Goal: Task Accomplishment & Management: Manage account settings

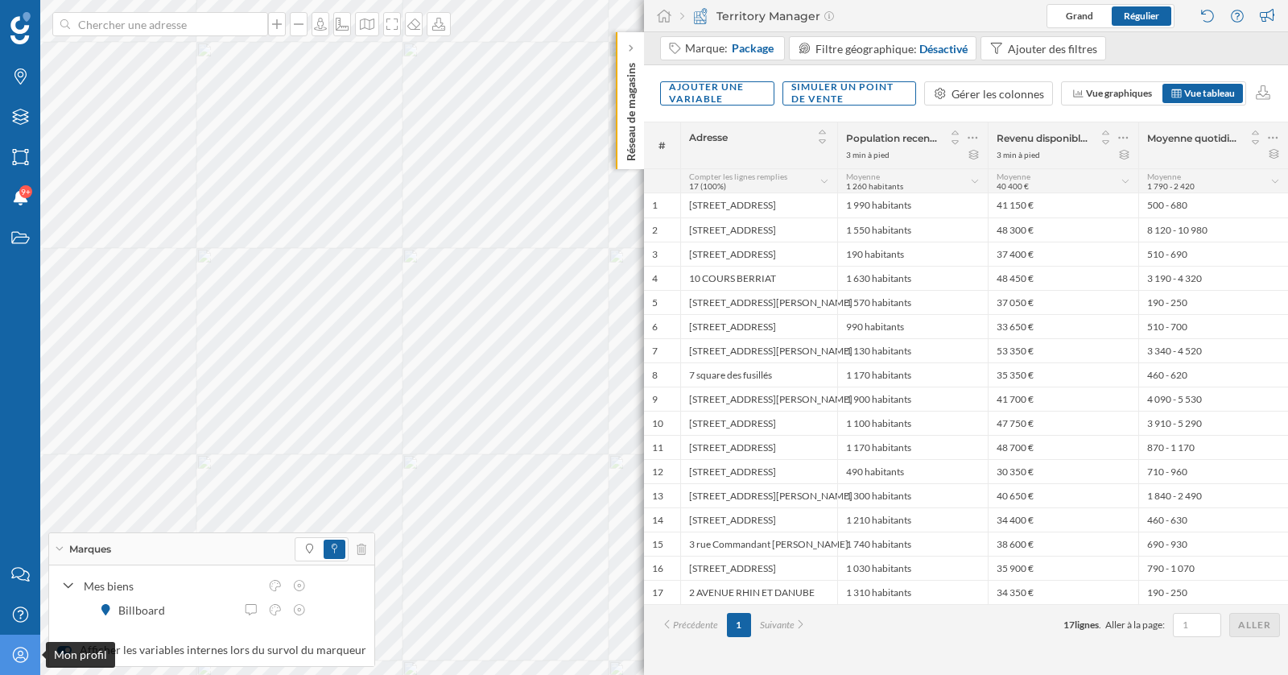
click at [17, 657] on icon "Mon profil" at bounding box center [20, 655] width 20 height 16
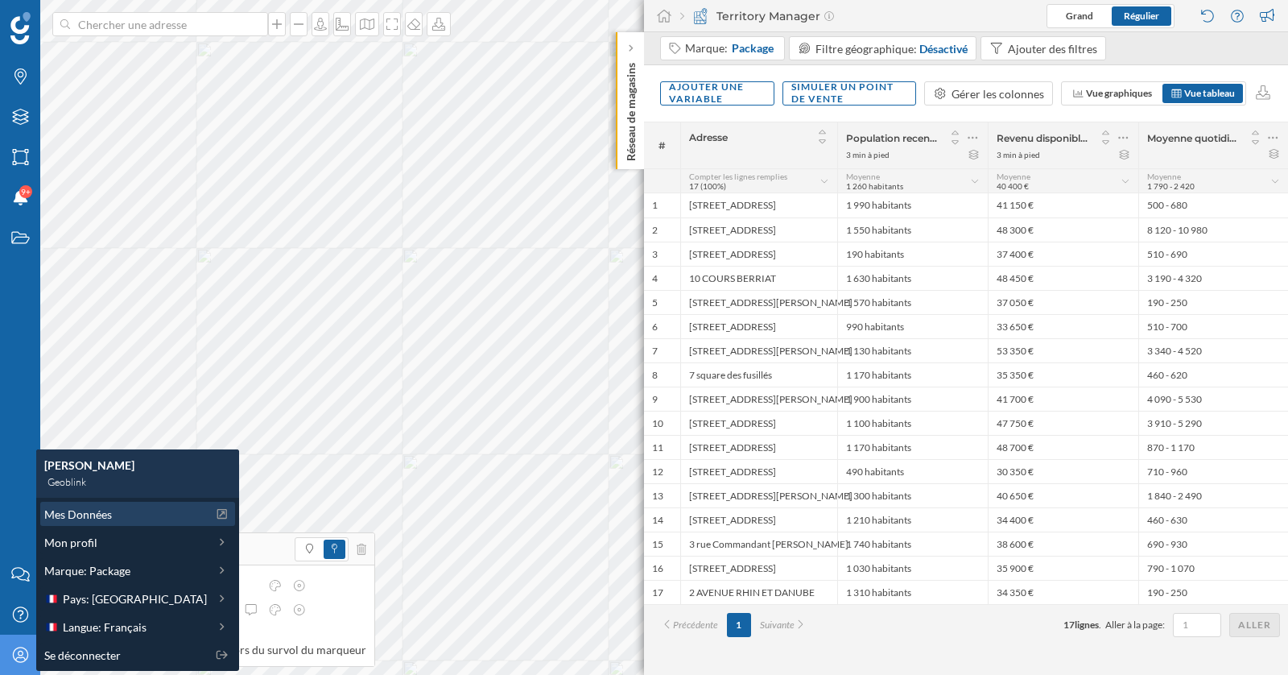
click at [82, 512] on span "Mes Données" at bounding box center [78, 514] width 68 height 17
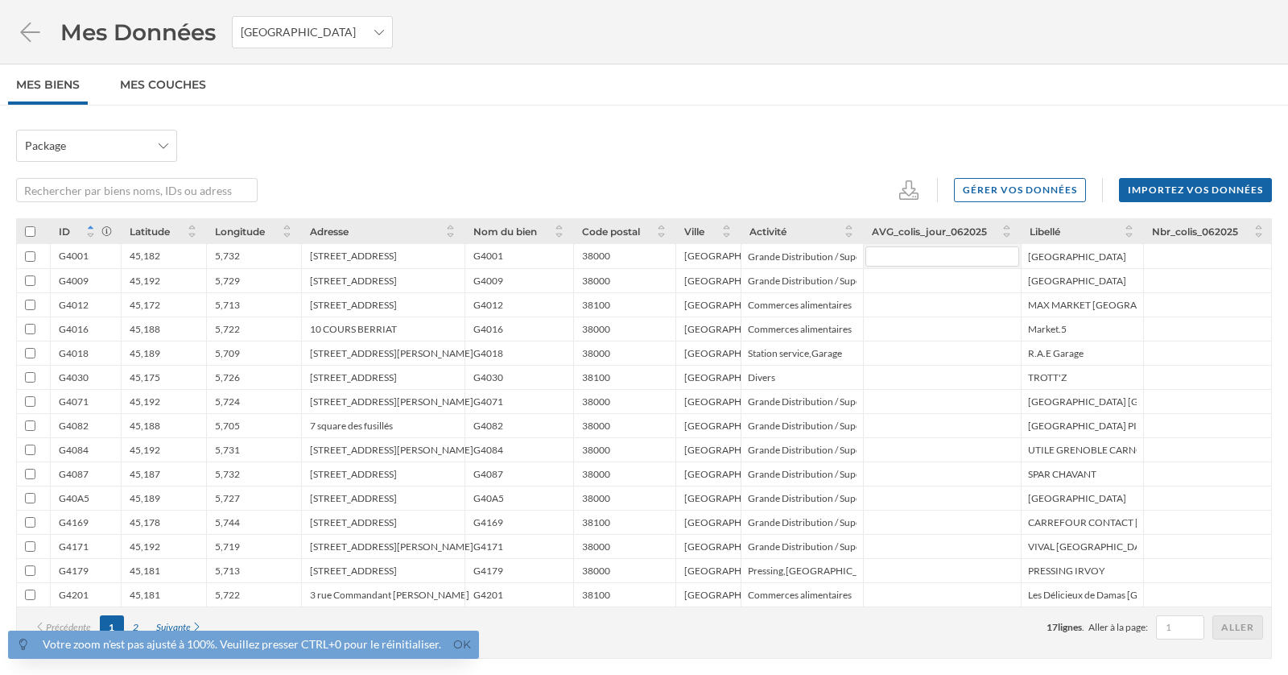
click at [939, 254] on input "number" at bounding box center [943, 256] width 154 height 20
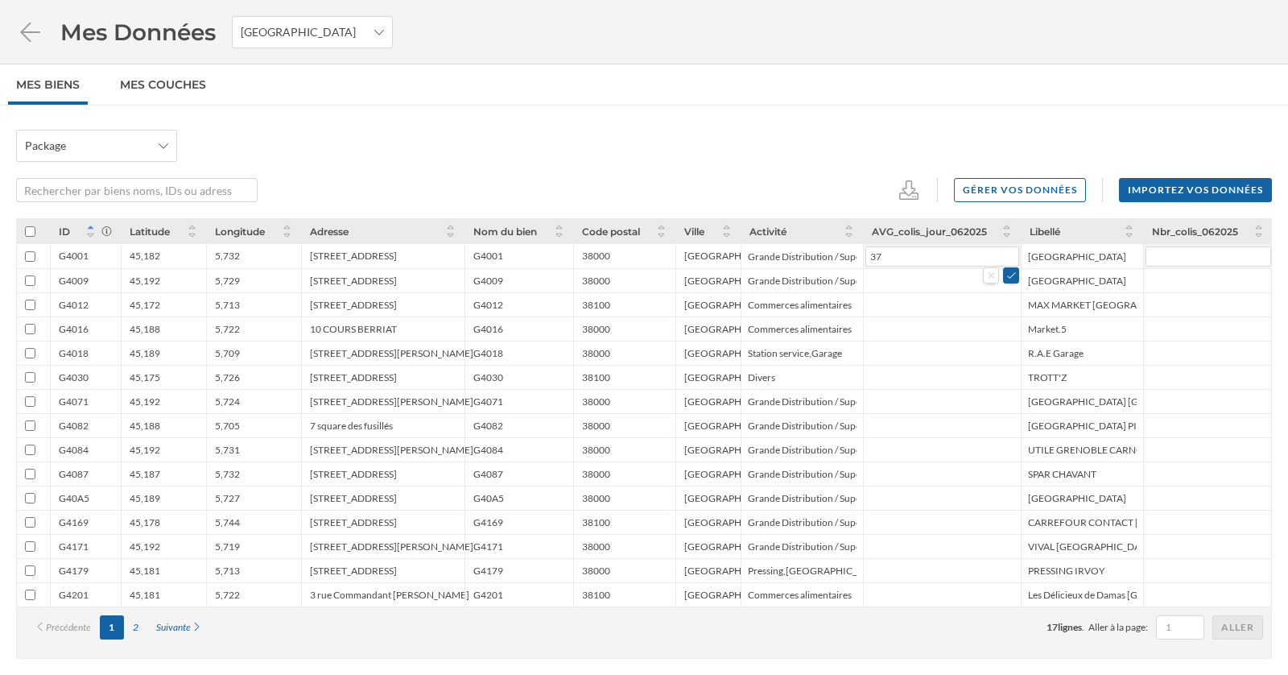
type input "37"
click at [1187, 247] on input "number" at bounding box center [1209, 256] width 126 height 20
click at [975, 262] on input "number" at bounding box center [943, 256] width 154 height 20
type input "37"
click at [1013, 278] on button at bounding box center [1011, 274] width 16 height 16
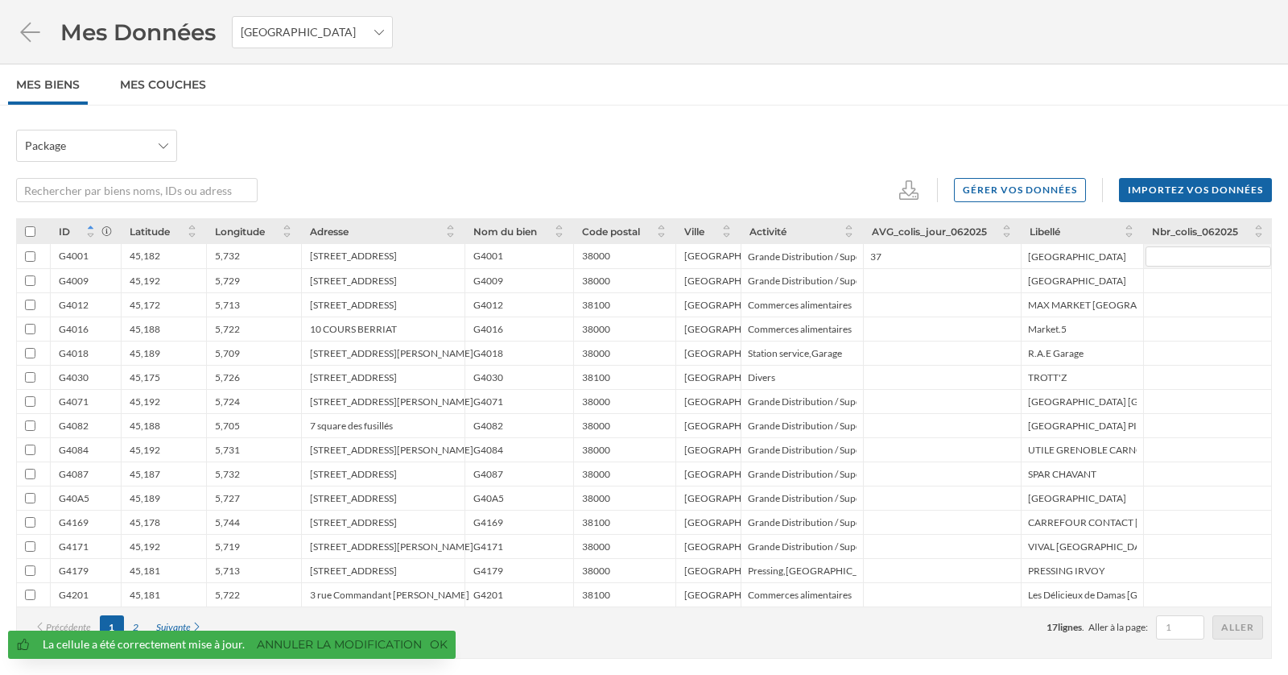
click at [1194, 260] on input "number" at bounding box center [1209, 256] width 126 height 20
type input "698"
click at [1266, 280] on button at bounding box center [1263, 274] width 16 height 16
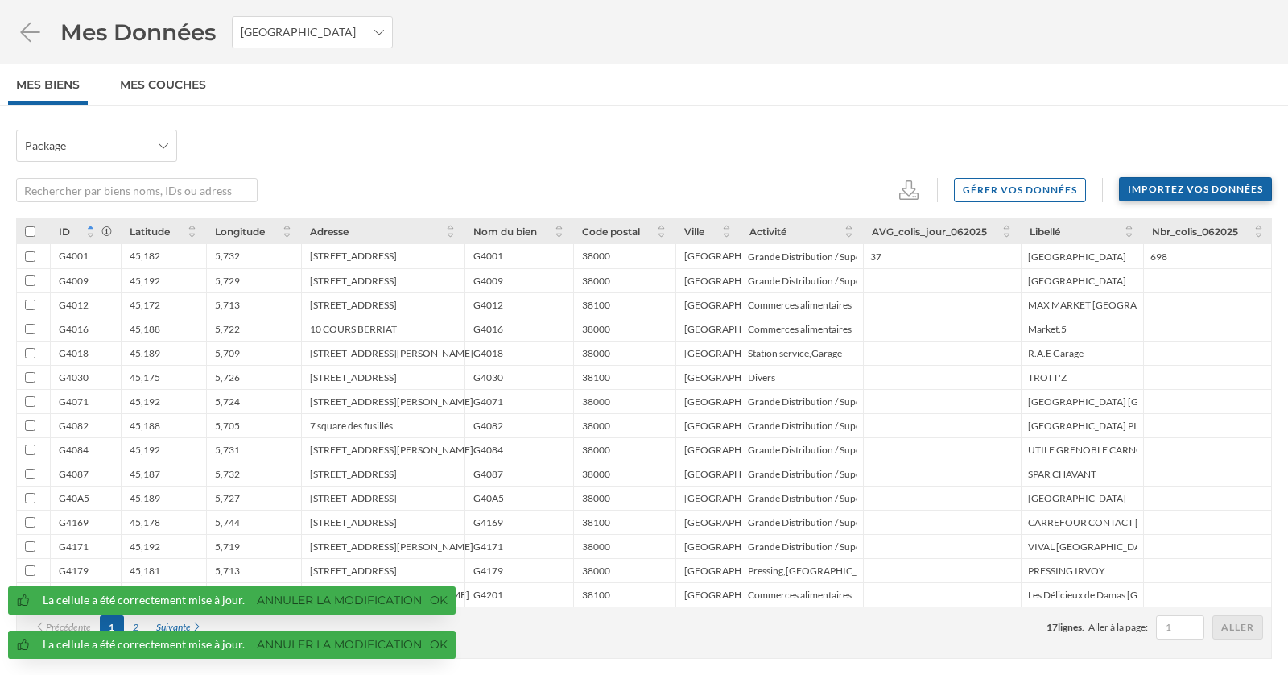
click at [1233, 192] on div "Importez vos données" at bounding box center [1195, 189] width 153 height 24
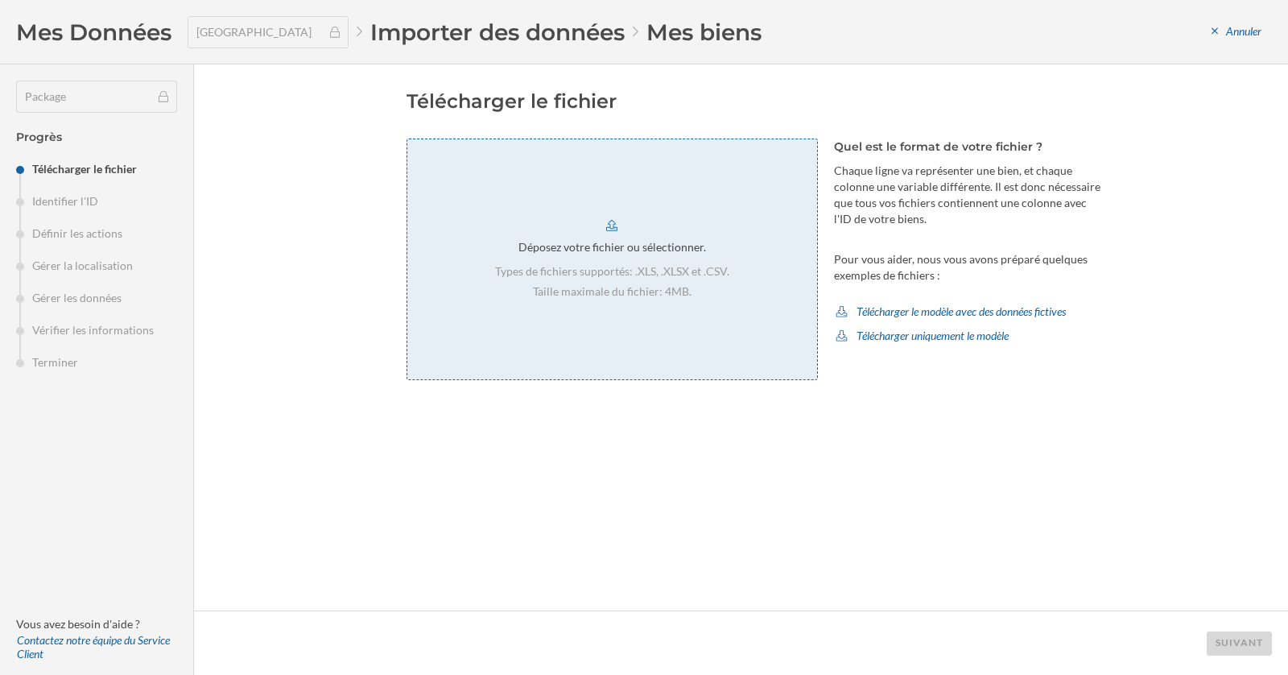
click at [574, 222] on div "Déposez votre fichier ou sélectionner. Types de fichiers supportés: .XLS, .XLSX…" at bounding box center [612, 259] width 411 height 242
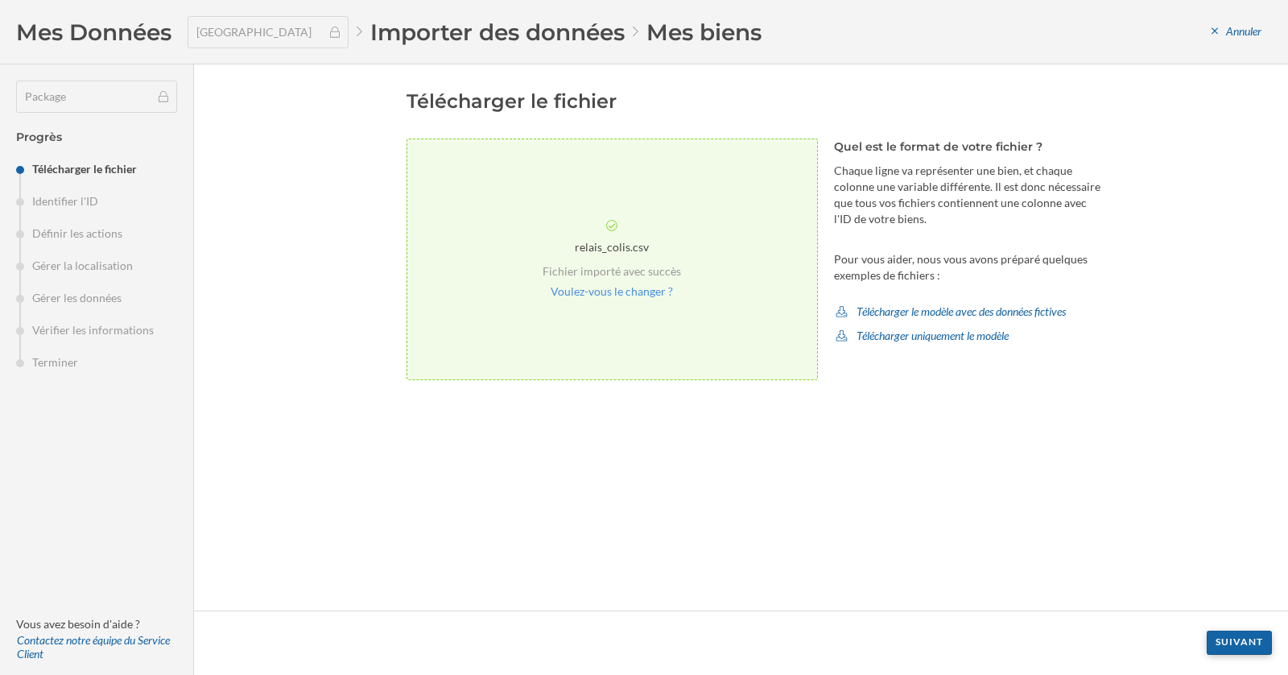
click at [1230, 641] on div "Suivant" at bounding box center [1239, 642] width 65 height 24
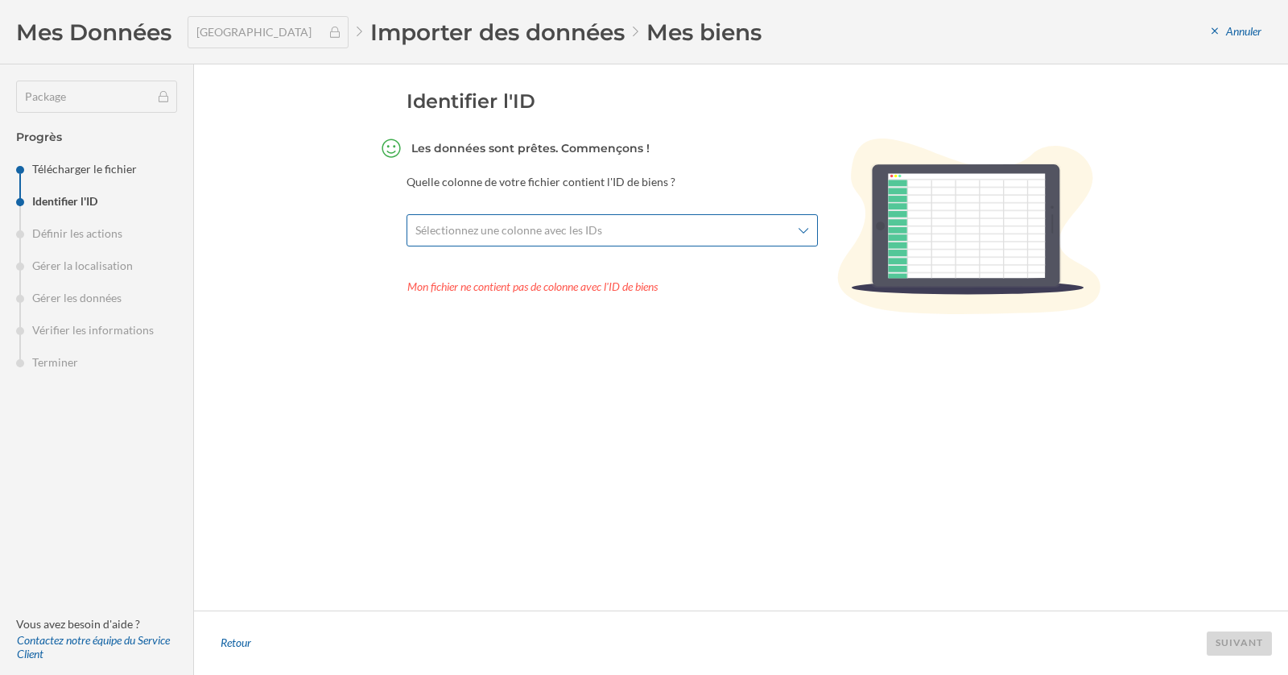
click at [647, 234] on span "Sélectionnez une colonne avec les IDs" at bounding box center [603, 230] width 376 height 16
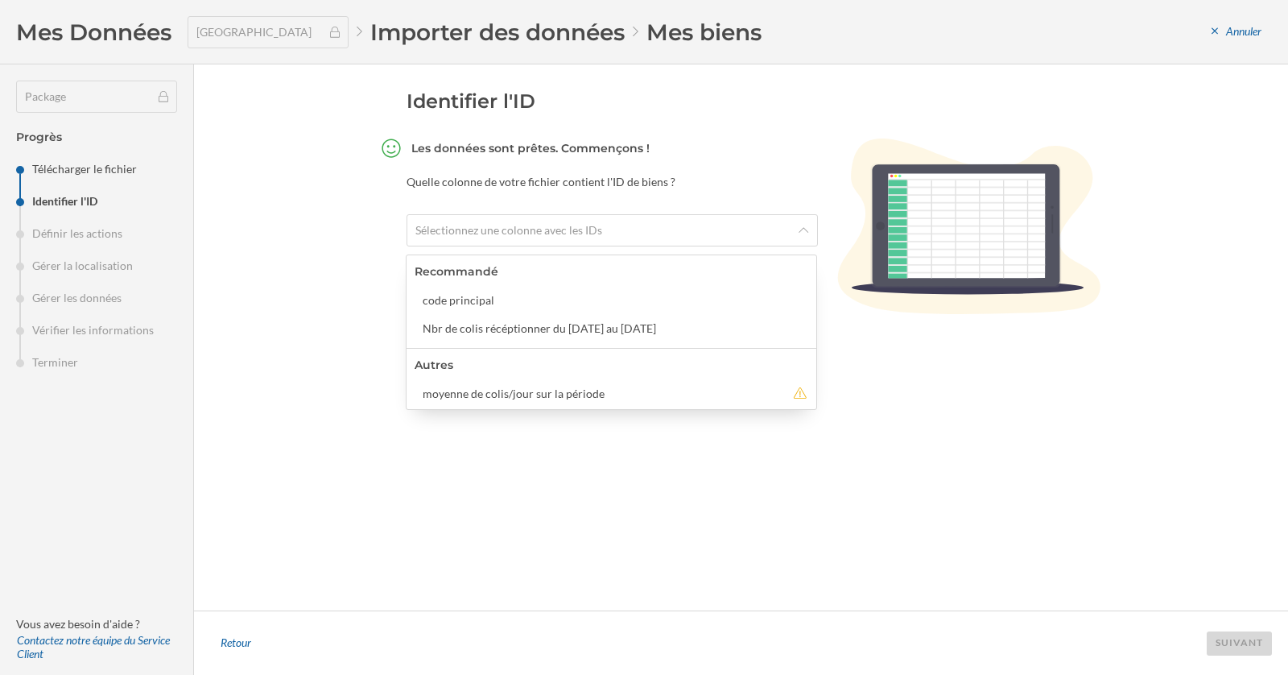
click at [649, 553] on div "Identifier l'ID Les données sont prêtes. Commençons ! Quelle colonne de votre f…" at bounding box center [755, 338] width 697 height 498
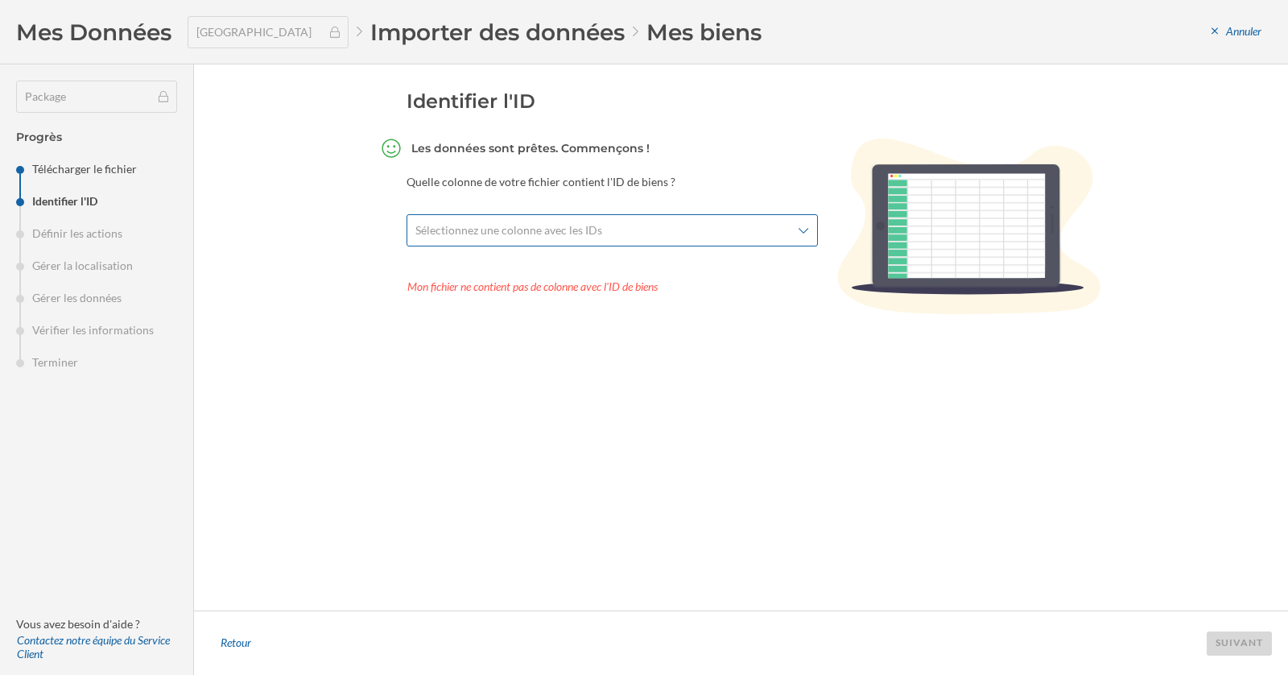
click at [652, 221] on div "Sélectionnez une colonne avec les IDs" at bounding box center [612, 230] width 411 height 32
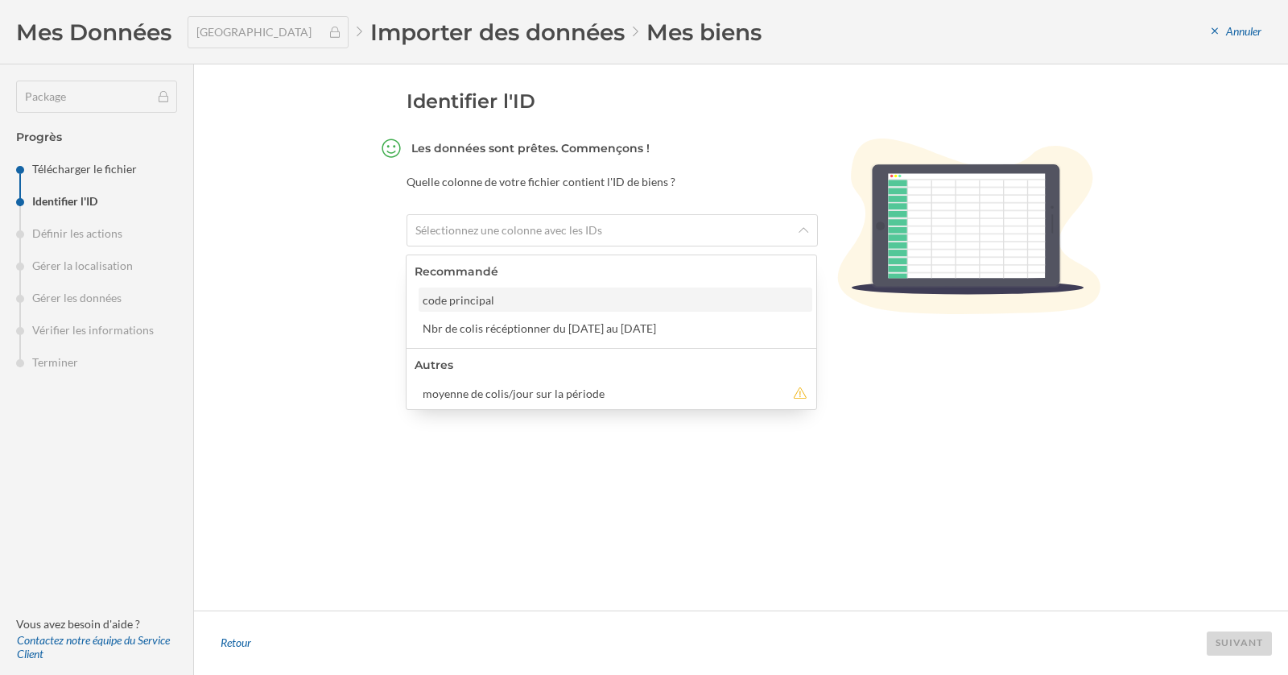
click at [630, 307] on div "code principal" at bounding box center [615, 299] width 384 height 17
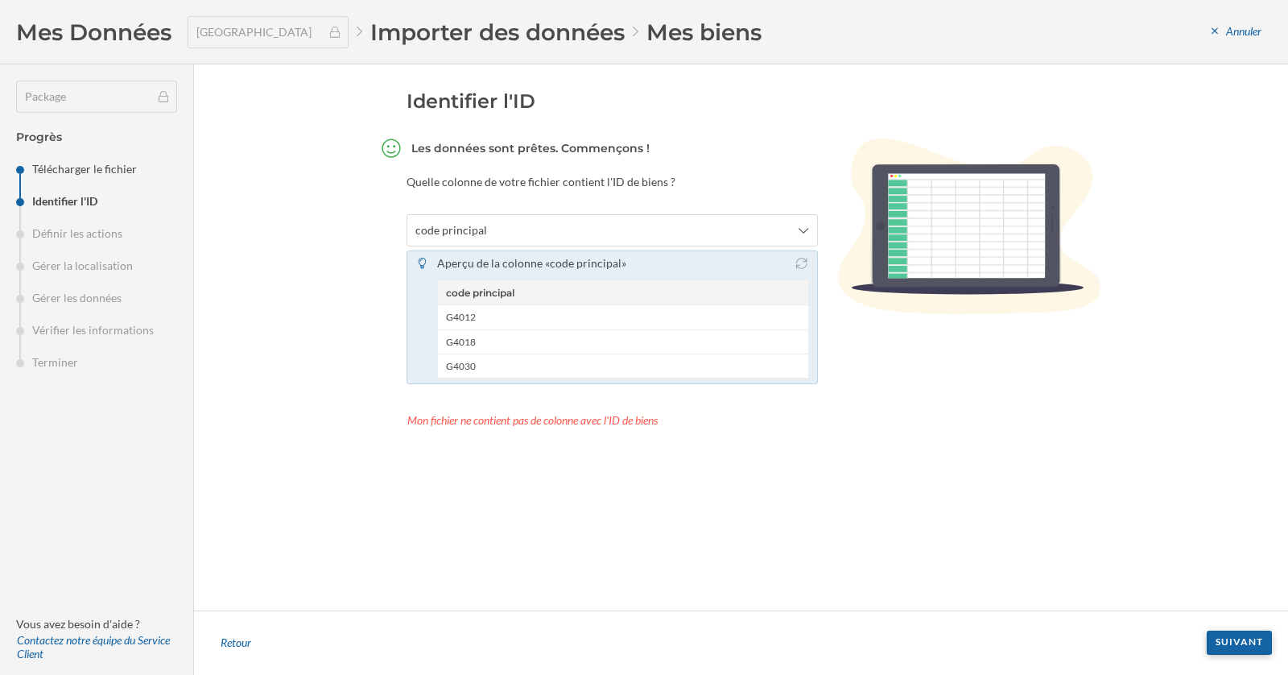
click at [1223, 642] on div "Suivant" at bounding box center [1239, 642] width 65 height 24
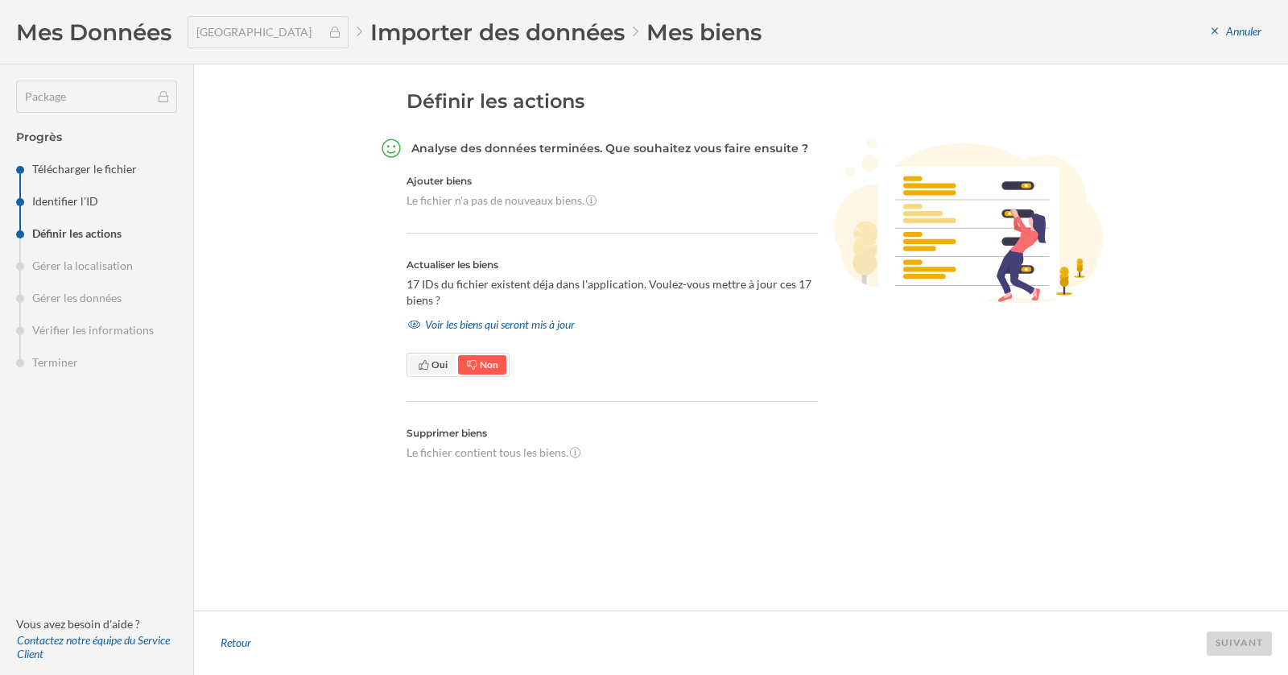
click at [434, 369] on span "Oui" at bounding box center [440, 364] width 16 height 12
click at [1246, 642] on div "Suivant" at bounding box center [1239, 642] width 65 height 24
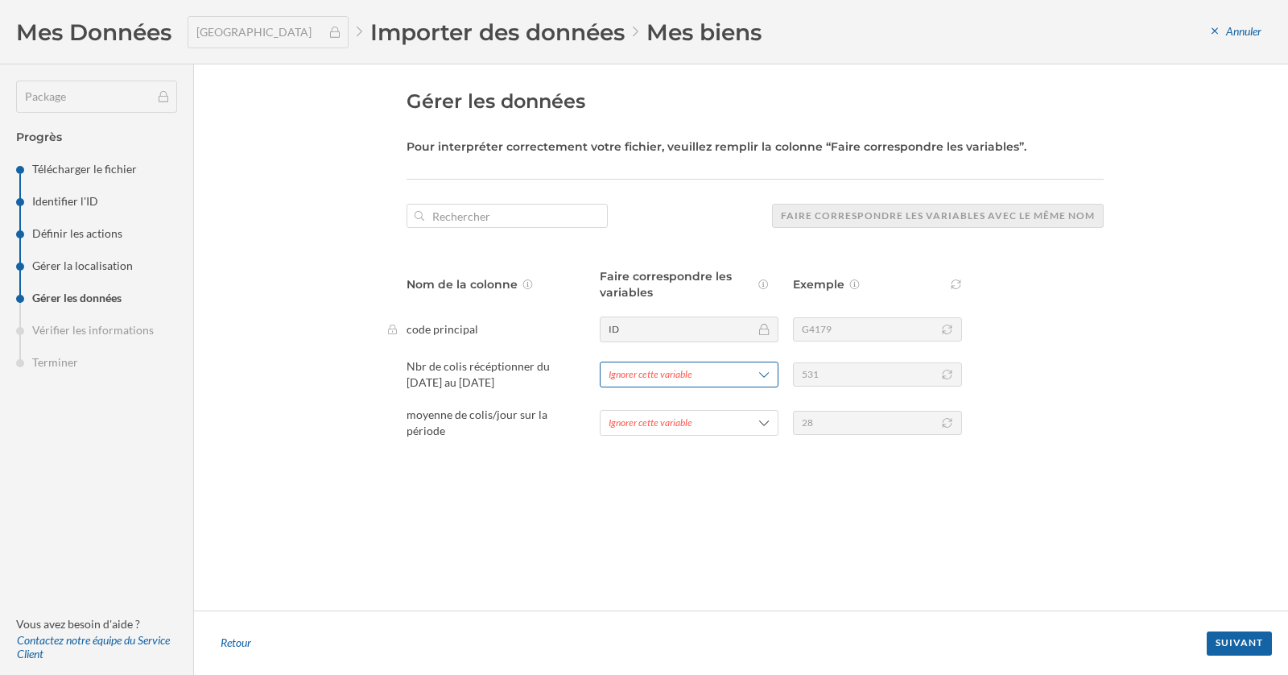
click at [741, 372] on div "Ignorer cette variable" at bounding box center [689, 374] width 179 height 26
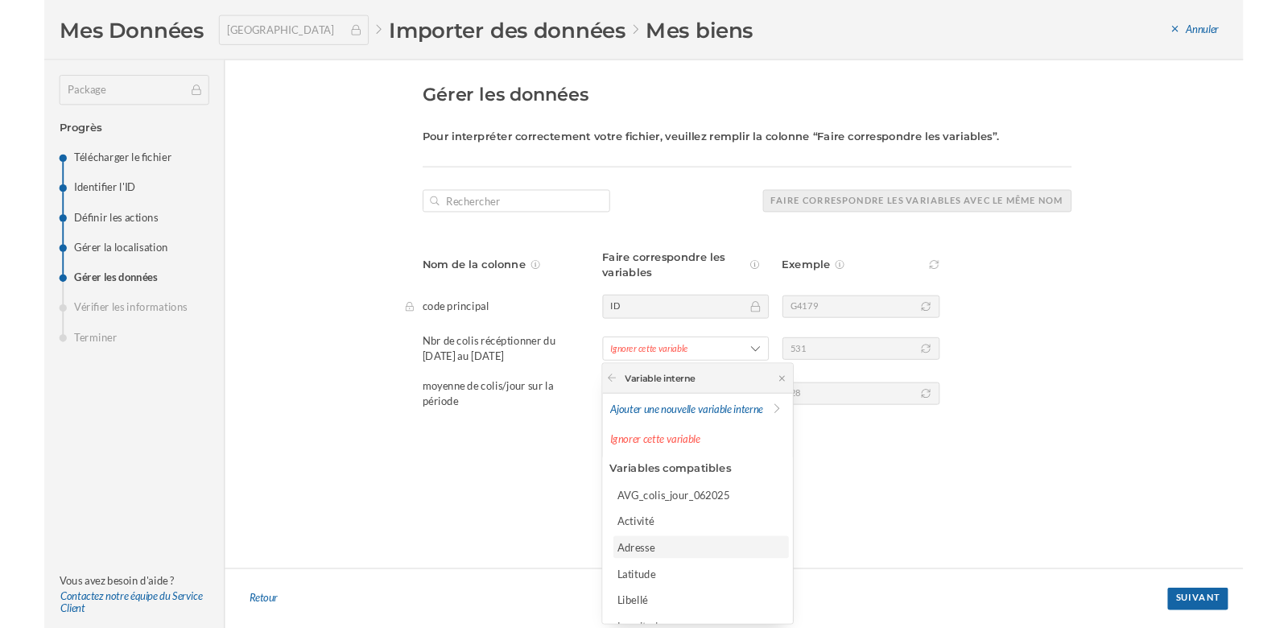
scroll to position [74, 0]
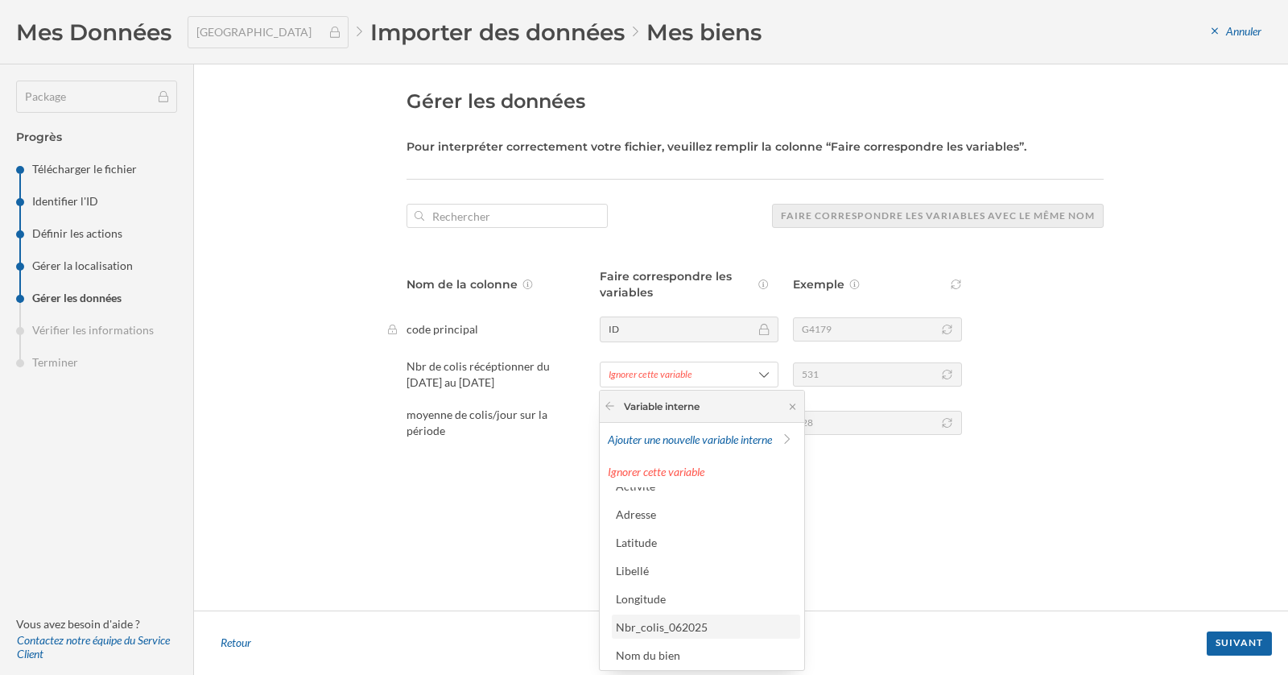
click at [717, 626] on div "Nbr_colis_062025" at bounding box center [705, 626] width 179 height 17
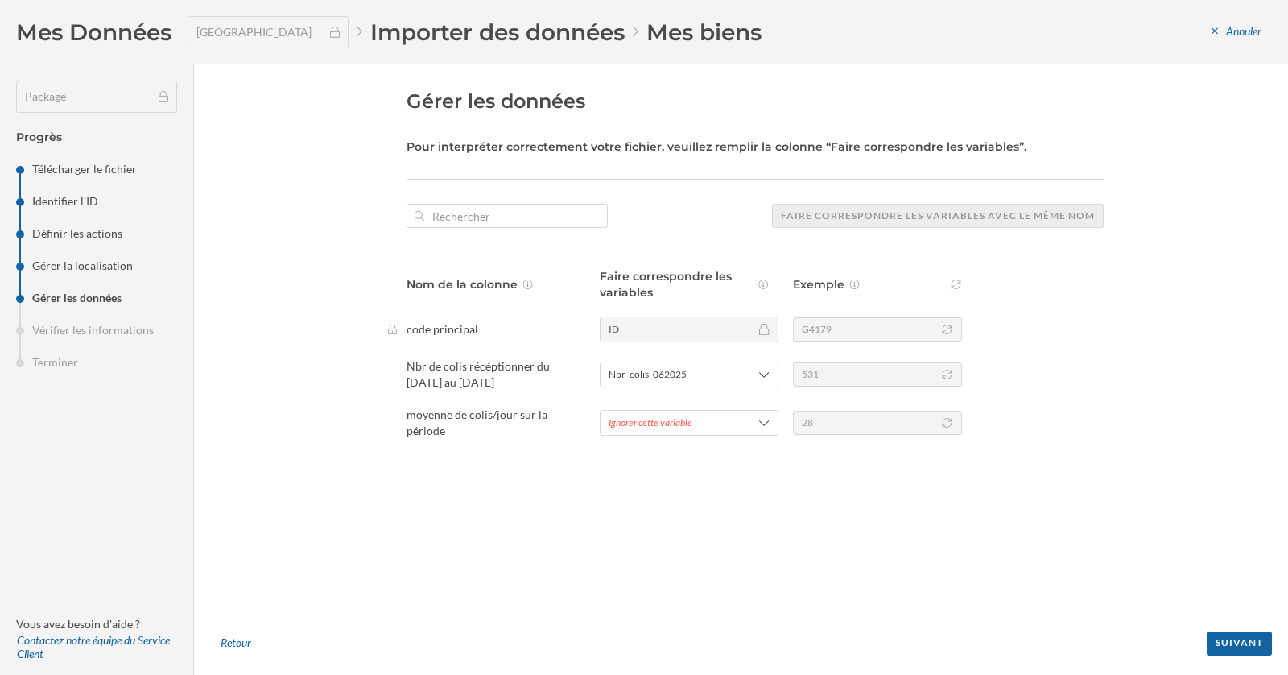
click at [713, 408] on div "moyenne de colis/jour sur la période Ignorer cette variable 28" at bounding box center [744, 423] width 717 height 32
click at [711, 418] on span "Ignorer cette variable" at bounding box center [669, 422] width 121 height 14
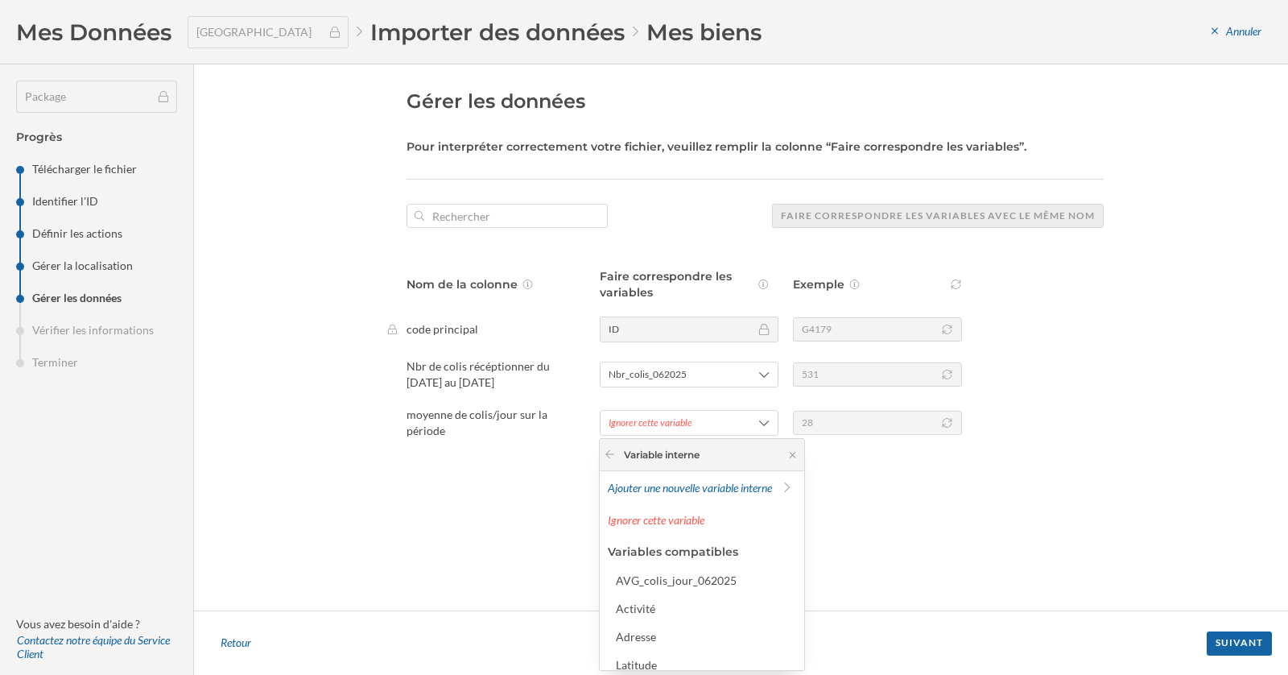
click at [690, 582] on div "AVG_colis_jour_062025" at bounding box center [676, 580] width 121 height 14
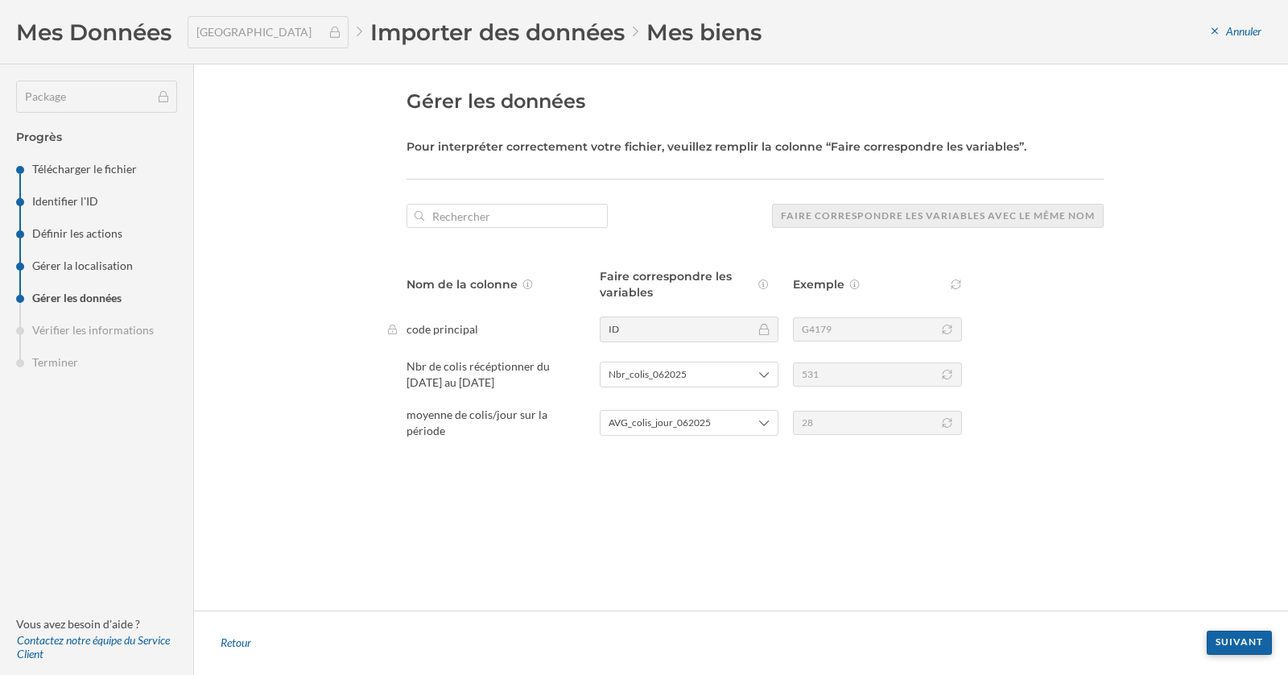
click at [1238, 646] on div "Suivant" at bounding box center [1239, 642] width 65 height 24
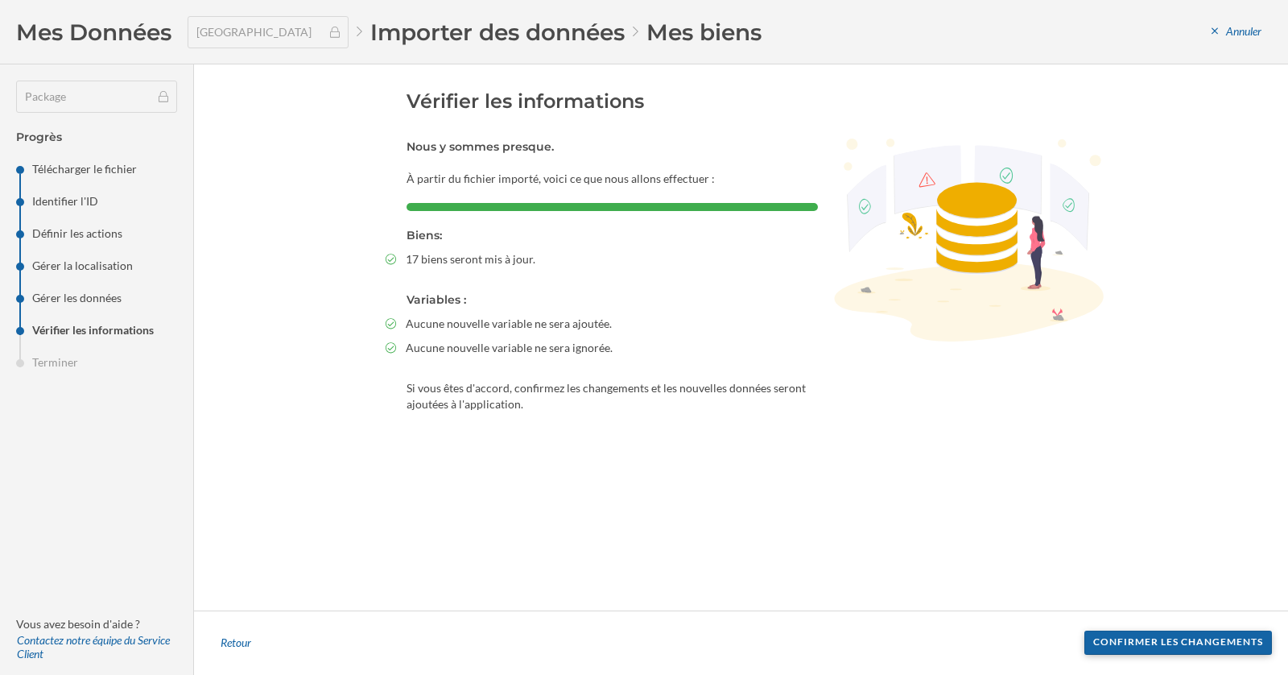
click at [1204, 642] on div "Confirmer les changements" at bounding box center [1178, 642] width 188 height 24
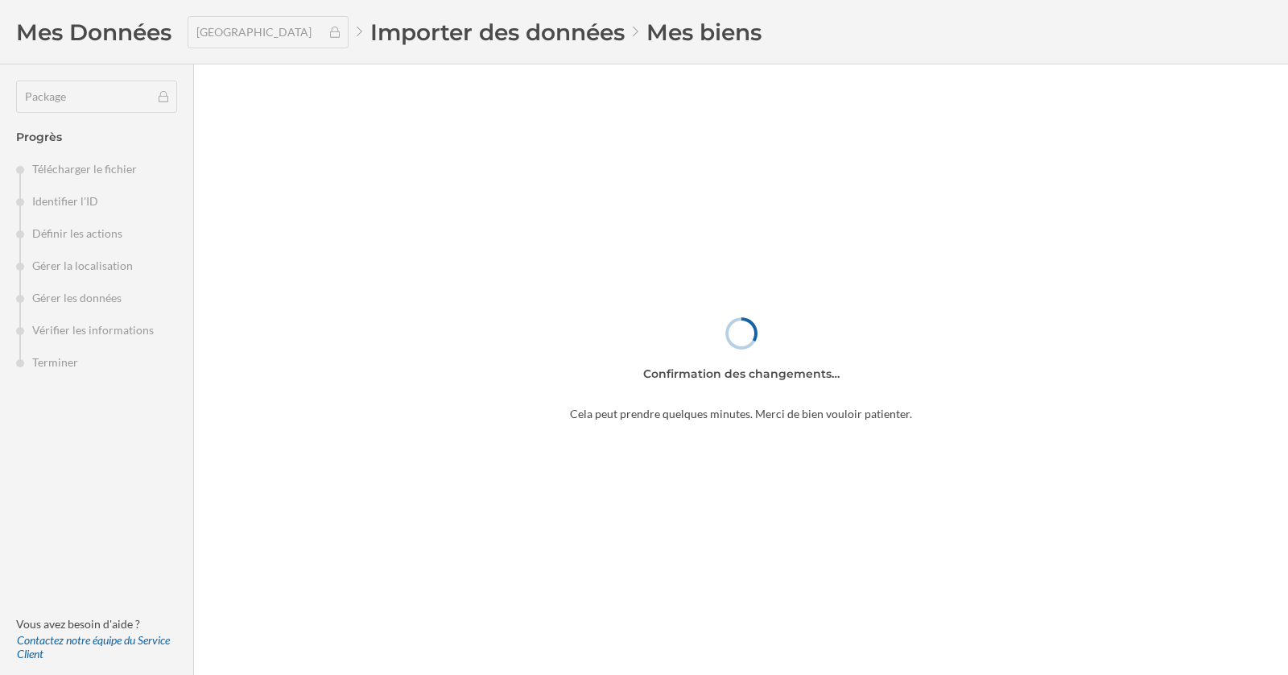
type input "13"
type input "249"
type input "17"
type input "330"
type input "12"
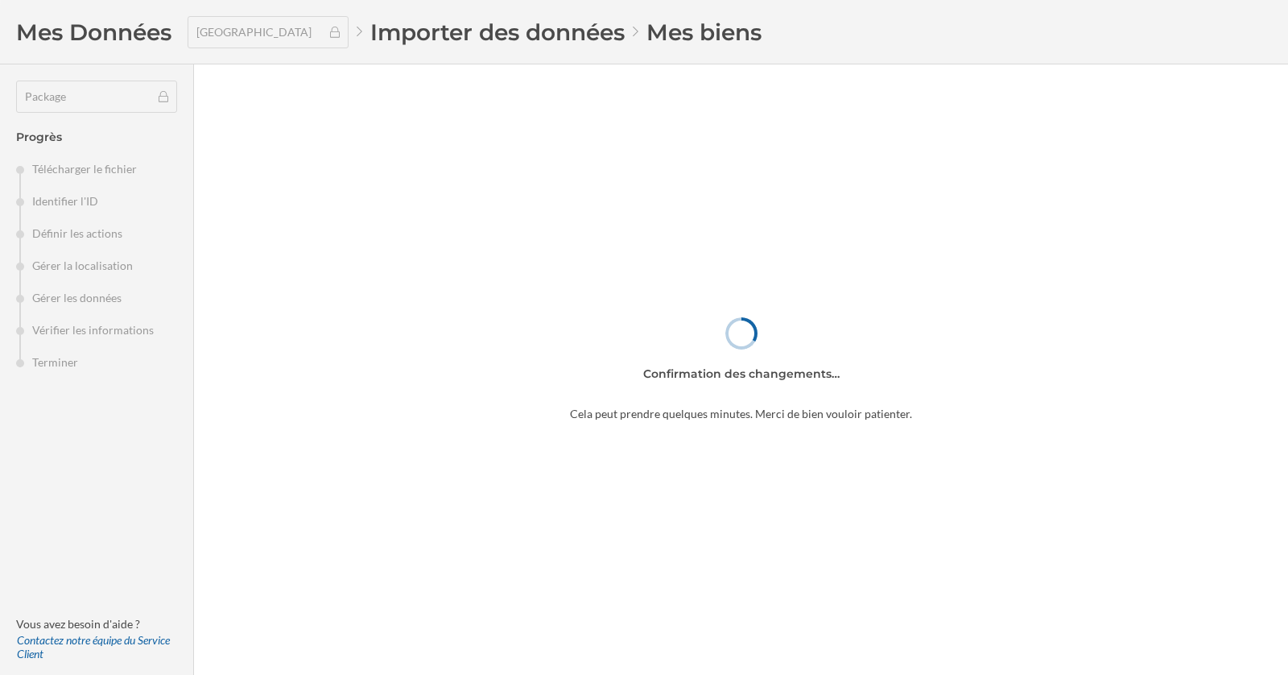
type input "227"
type input "8"
type input "149"
type input "3"
type input "59"
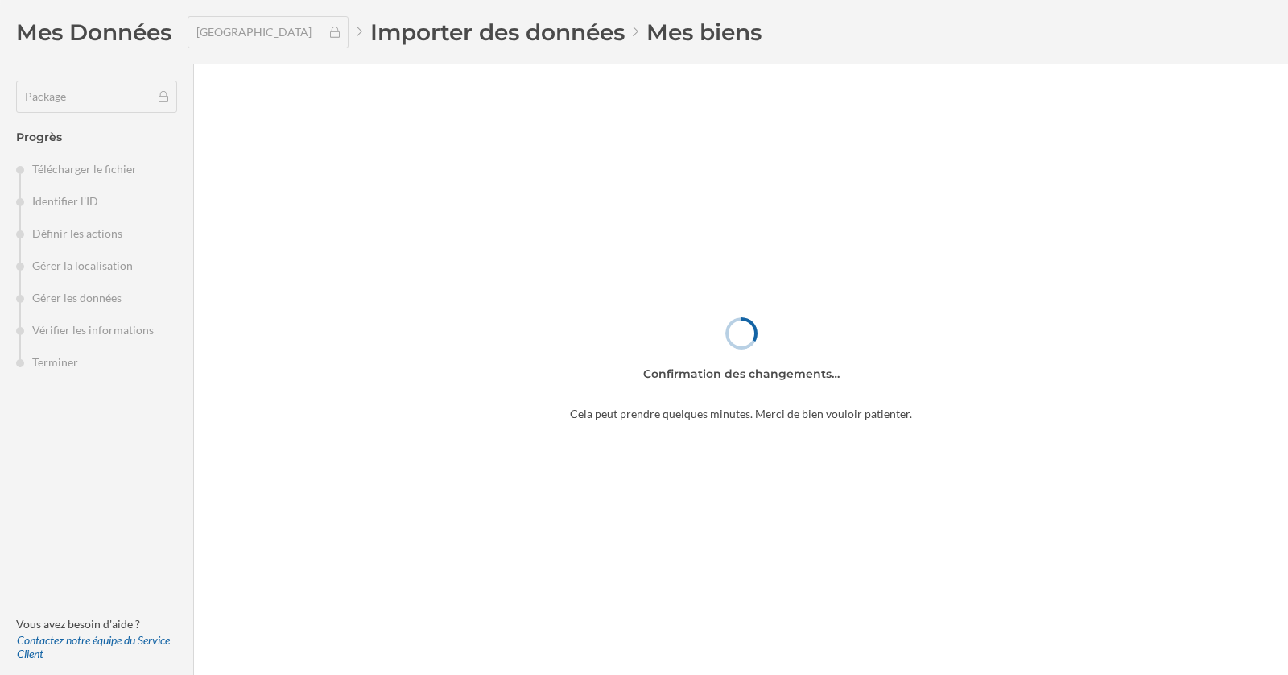
type input "22"
type input "421"
type input "3"
type input "57"
type input "13"
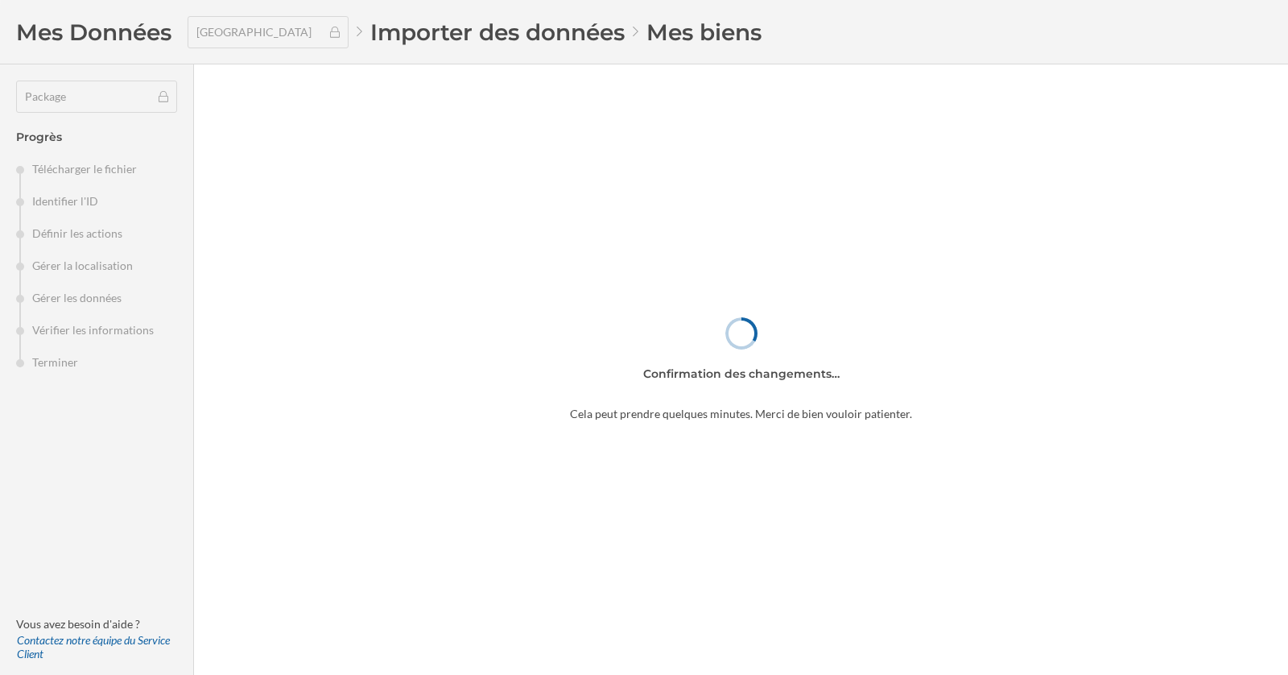
type input "251"
type input "22"
type input "412"
type input "10"
type input "186"
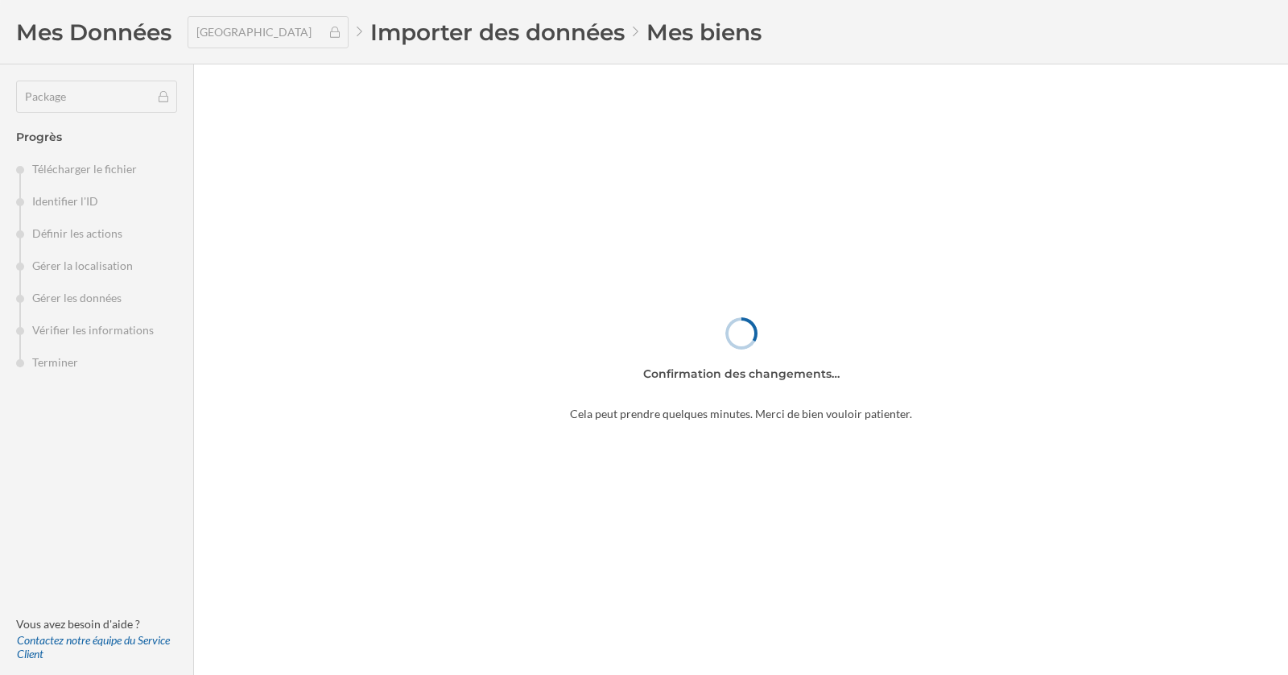
type input "28"
type input "539"
type input "21"
type input "398"
type input "28"
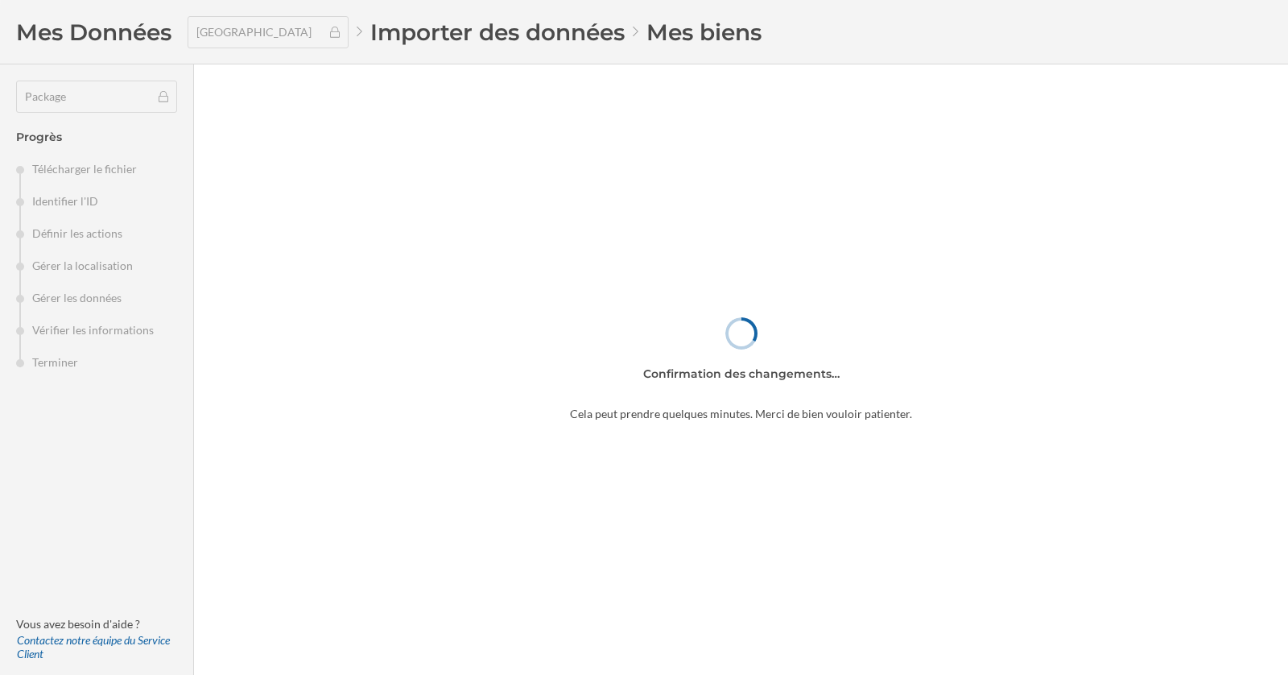
type input "531"
type input "15"
type input "291"
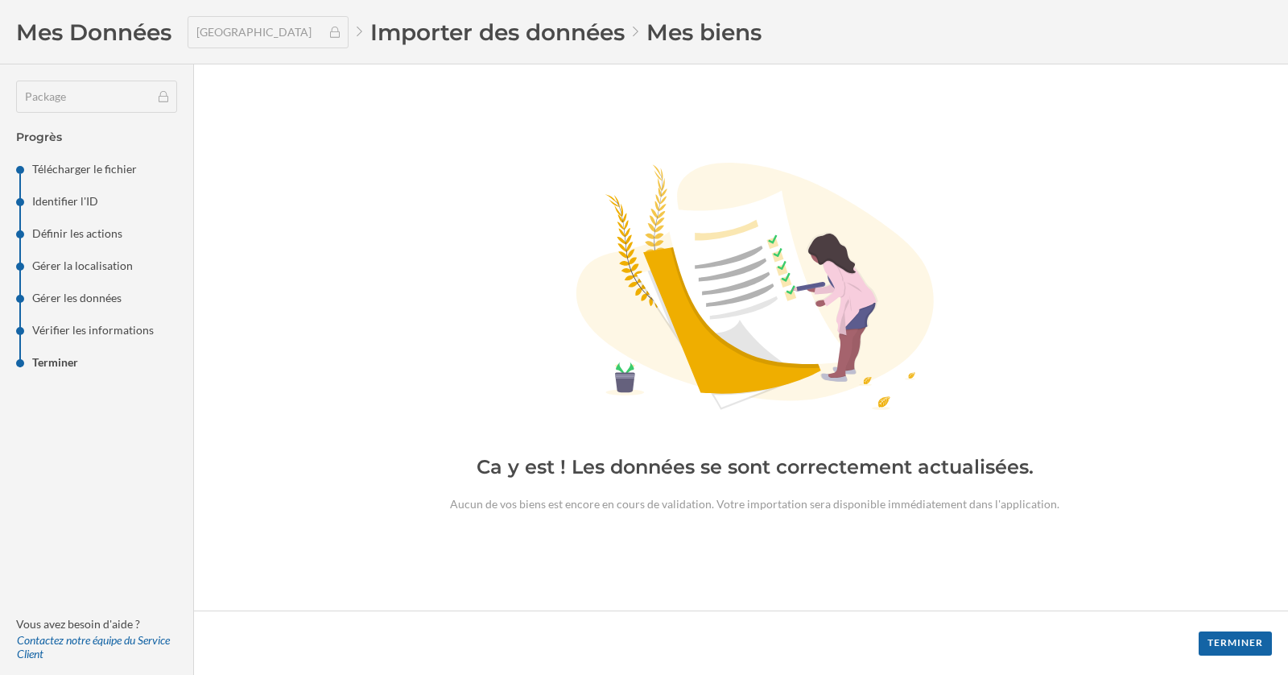
click at [343, 85] on div "Created with sketchtool. Ca y est ! Les données se sont correctement actualisée…" at bounding box center [741, 337] width 1094 height 546
click at [1232, 638] on div "Terminer" at bounding box center [1235, 642] width 73 height 24
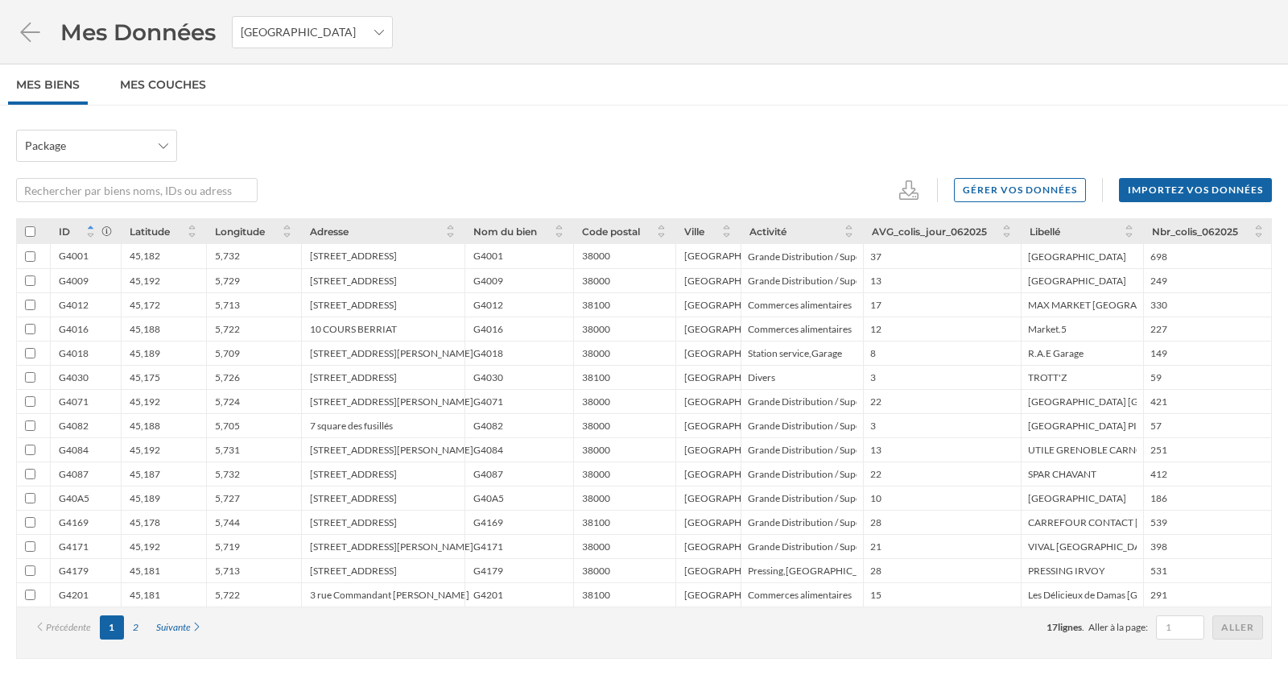
click at [650, 139] on div "Package" at bounding box center [644, 146] width 1256 height 32
drag, startPoint x: 865, startPoint y: 229, endPoint x: 907, endPoint y: 208, distance: 47.5
click at [996, 232] on div "AVG_colis_jour_062025" at bounding box center [942, 231] width 158 height 24
click at [635, 143] on div "Package" at bounding box center [644, 146] width 1256 height 32
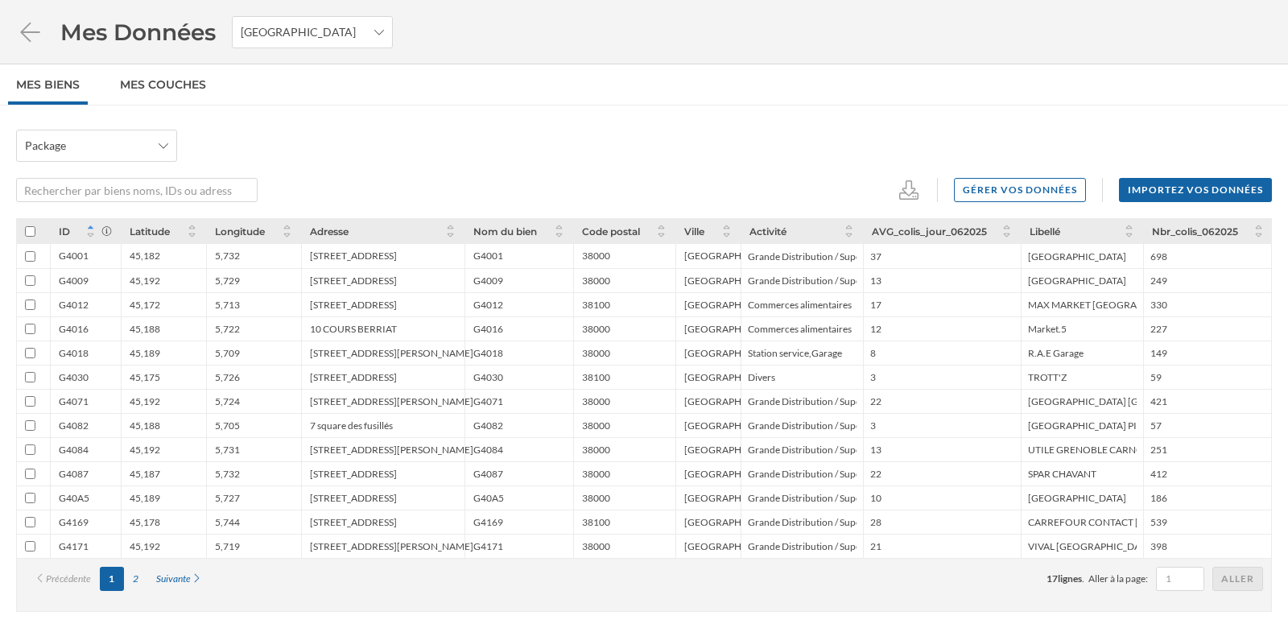
drag, startPoint x: 1205, startPoint y: 229, endPoint x: 1240, endPoint y: 231, distance: 34.7
click at [1240, 231] on span "Nbr_colis_062025" at bounding box center [1198, 231] width 93 height 12
click at [1240, 232] on span "Nbr_colis_062025" at bounding box center [1198, 231] width 93 height 12
drag, startPoint x: 1240, startPoint y: 232, endPoint x: 1154, endPoint y: 226, distance: 86.3
click at [1154, 226] on span "Nbr_colis_062025" at bounding box center [1198, 231] width 93 height 12
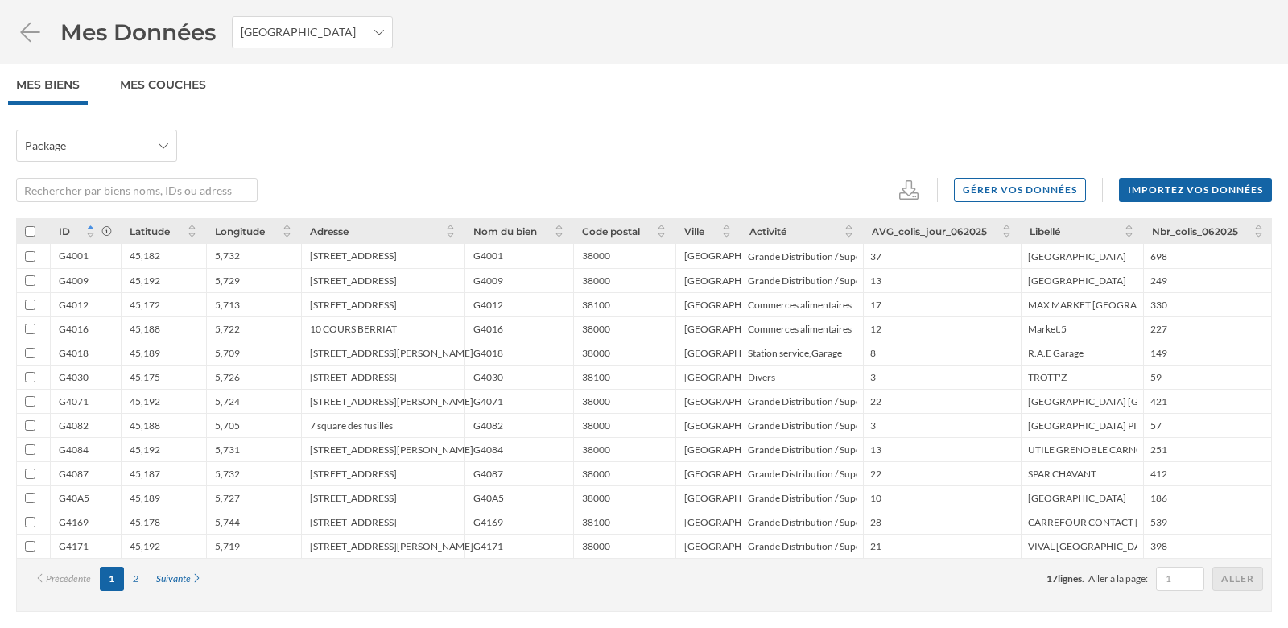
click at [824, 167] on div "Package Gérer vos données Importez vos données" at bounding box center [644, 166] width 1256 height 72
click at [655, 170] on div "Package Gérer vos données Importez vos données" at bounding box center [644, 166] width 1256 height 72
click at [853, 142] on div "Package" at bounding box center [644, 146] width 1256 height 32
click at [137, 573] on div "2" at bounding box center [135, 579] width 23 height 24
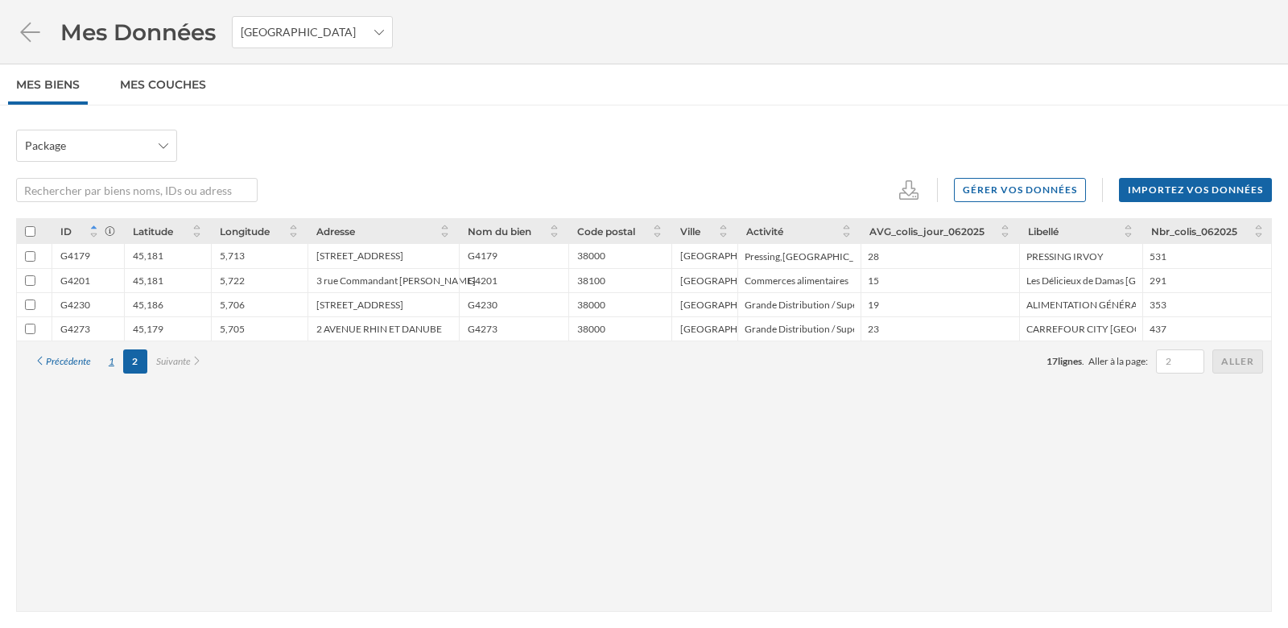
click at [109, 365] on div "1" at bounding box center [111, 361] width 23 height 24
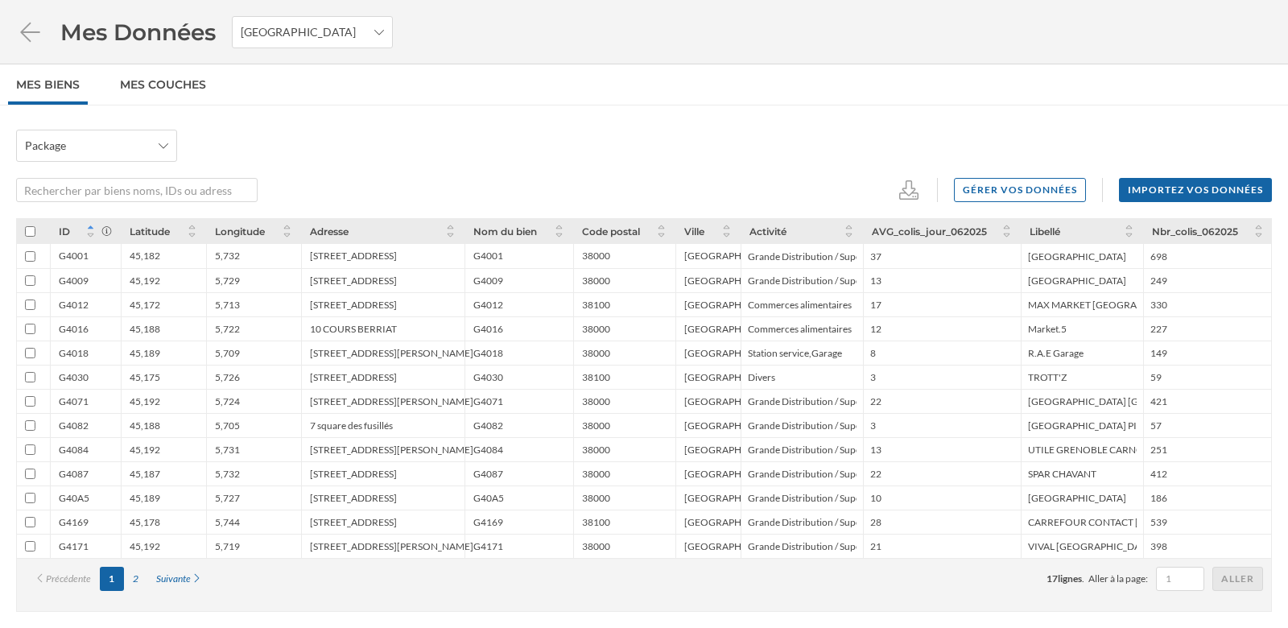
click at [556, 109] on div "Package Gérer vos données Importez vos données ID Latitude Longitude Adresse No…" at bounding box center [644, 366] width 1288 height 523
click at [140, 572] on div "2" at bounding box center [135, 579] width 23 height 24
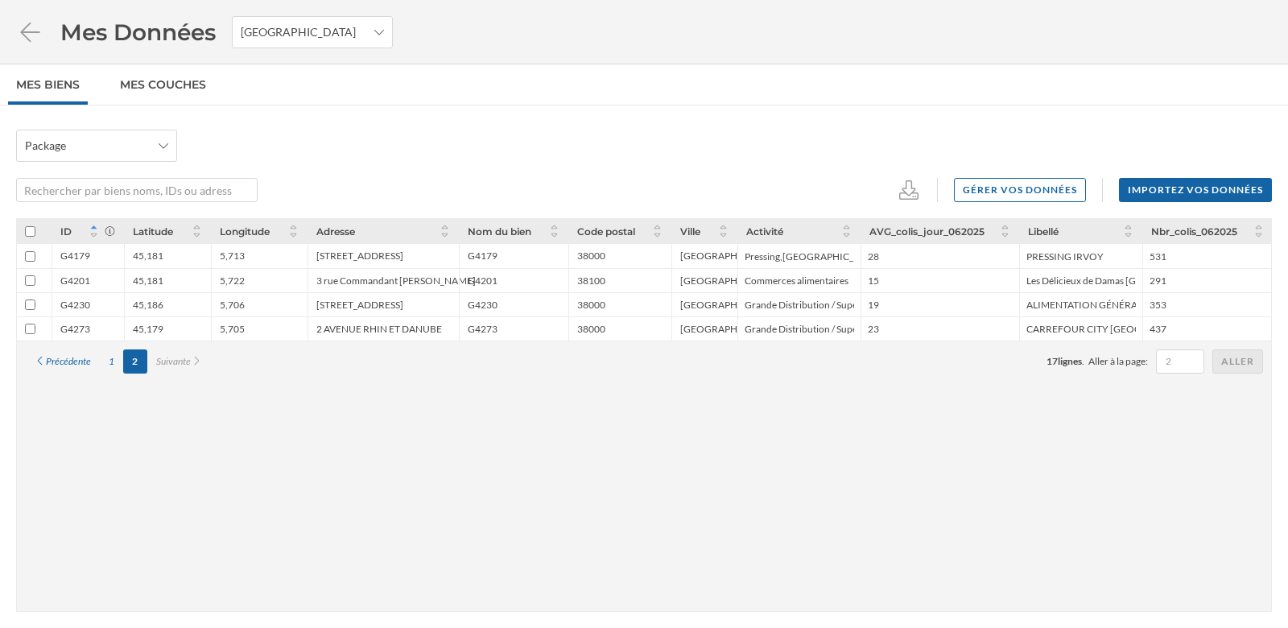
click at [135, 582] on div "ID Latitude Longitude Adresse Nom du bien Code postal Ville Activité AVG_colis_…" at bounding box center [644, 415] width 1256 height 394
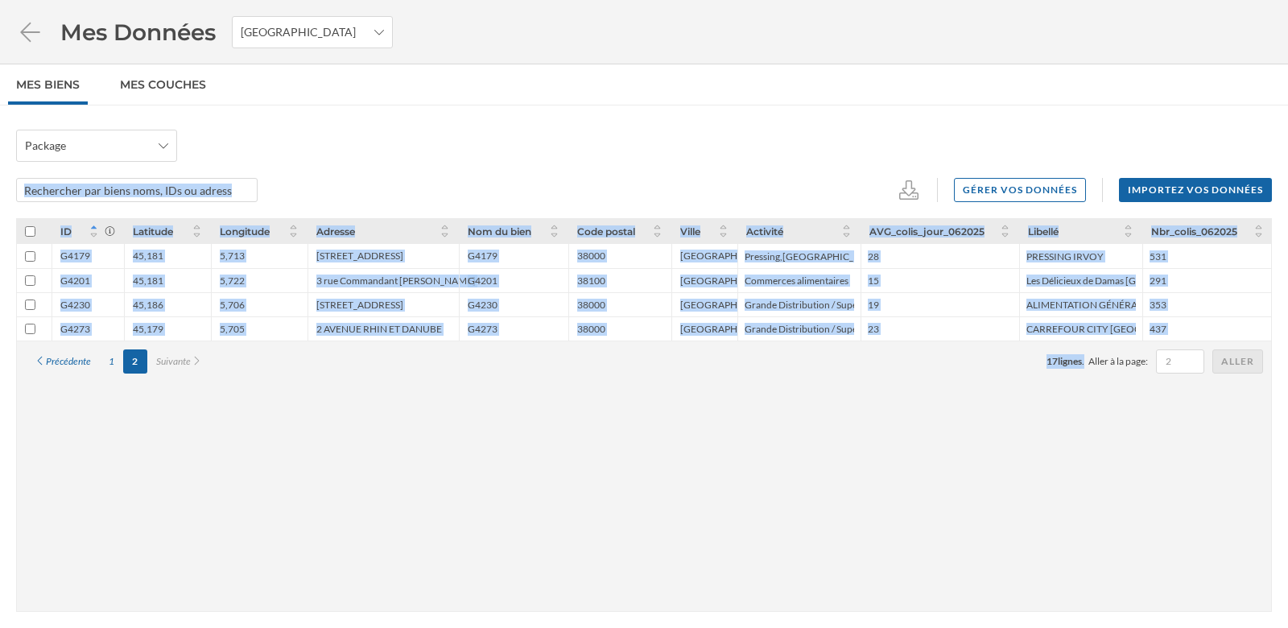
drag, startPoint x: 629, startPoint y: 137, endPoint x: 674, endPoint y: 412, distance: 279.0
click at [674, 411] on div "Package Gérer vos données Importez vos données ID Latitude Longitude Adresse No…" at bounding box center [644, 391] width 1288 height 523
click at [674, 412] on div "ID Latitude Longitude Adresse Nom du bien Code postal Ville Activité AVG_colis_…" at bounding box center [644, 415] width 1256 height 394
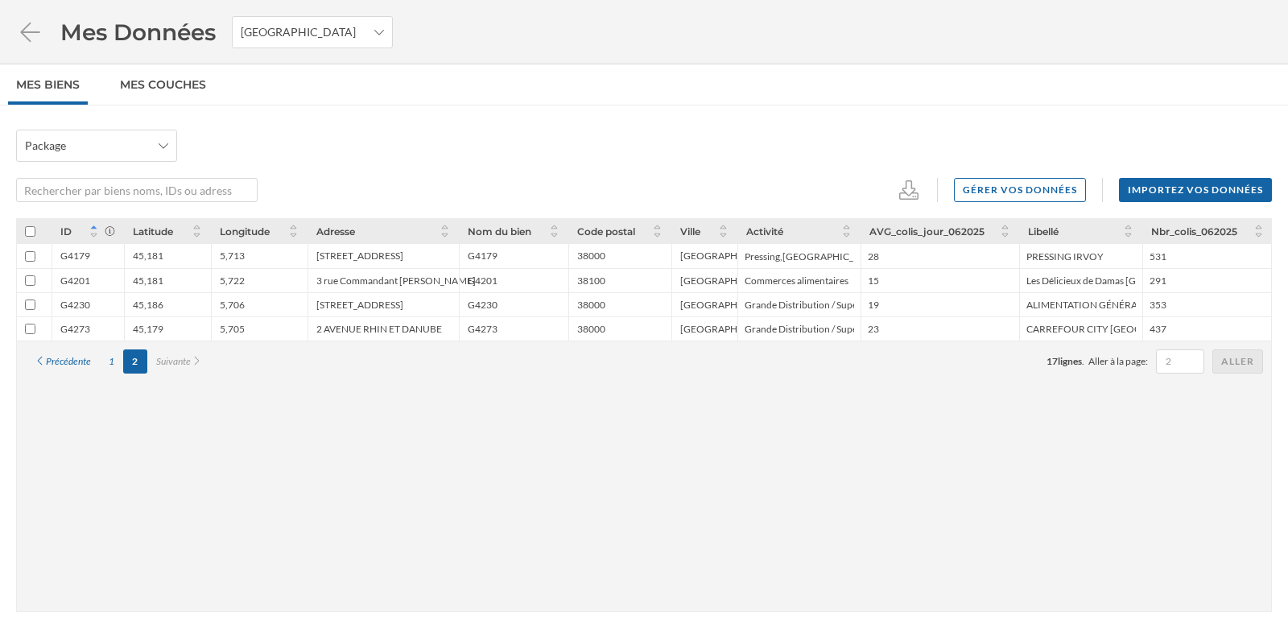
click at [560, 87] on nav "Mes biens Mes Couches" at bounding box center [644, 84] width 1288 height 41
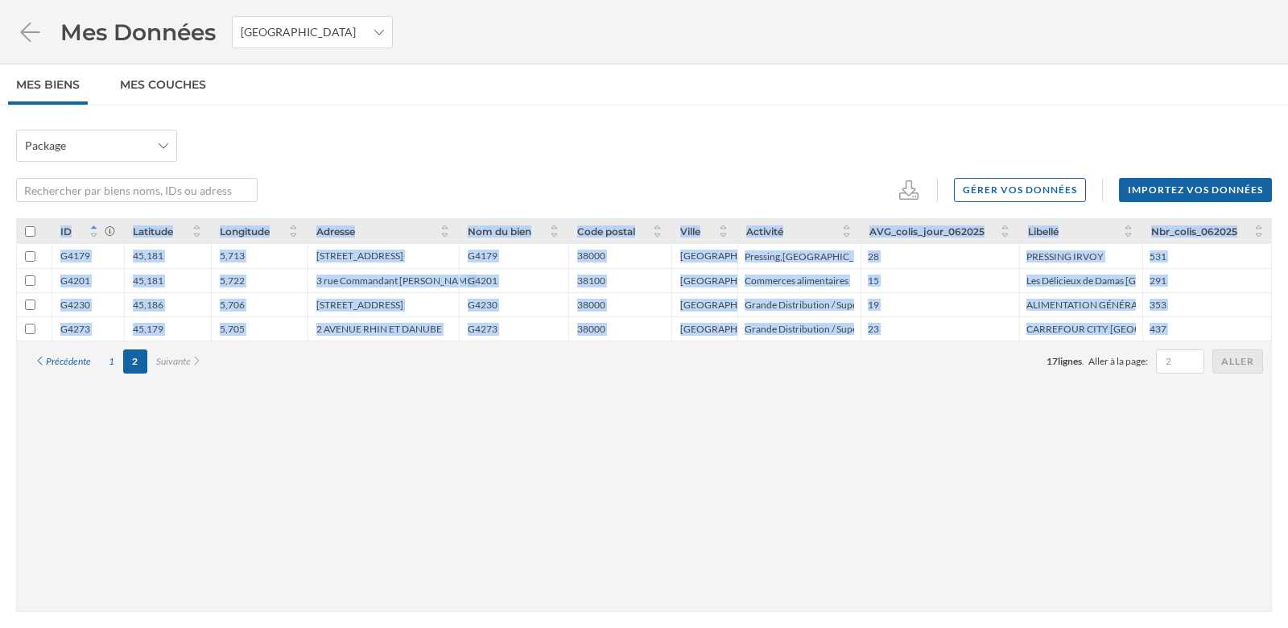
drag, startPoint x: 624, startPoint y: 497, endPoint x: 595, endPoint y: 166, distance: 332.2
click at [595, 166] on div "Package Gérer vos données Importez vos données ID Latitude Longitude Adresse No…" at bounding box center [644, 391] width 1288 height 523
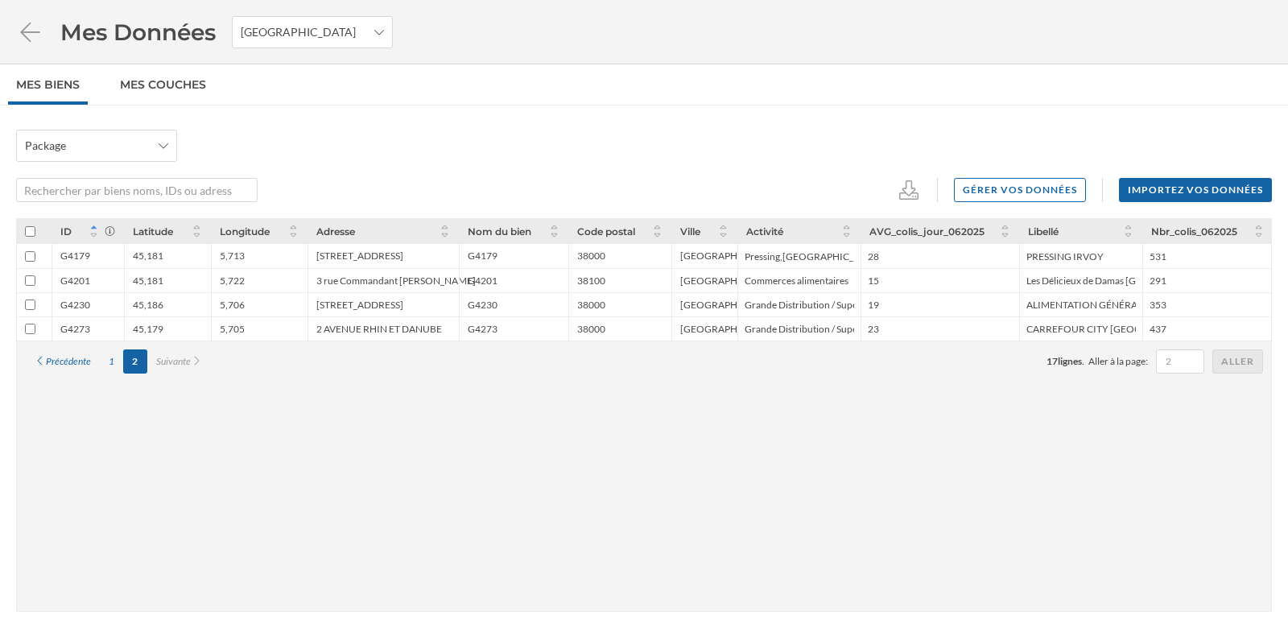
click at [595, 166] on div "Package Gérer vos données Importez vos données" at bounding box center [644, 166] width 1256 height 72
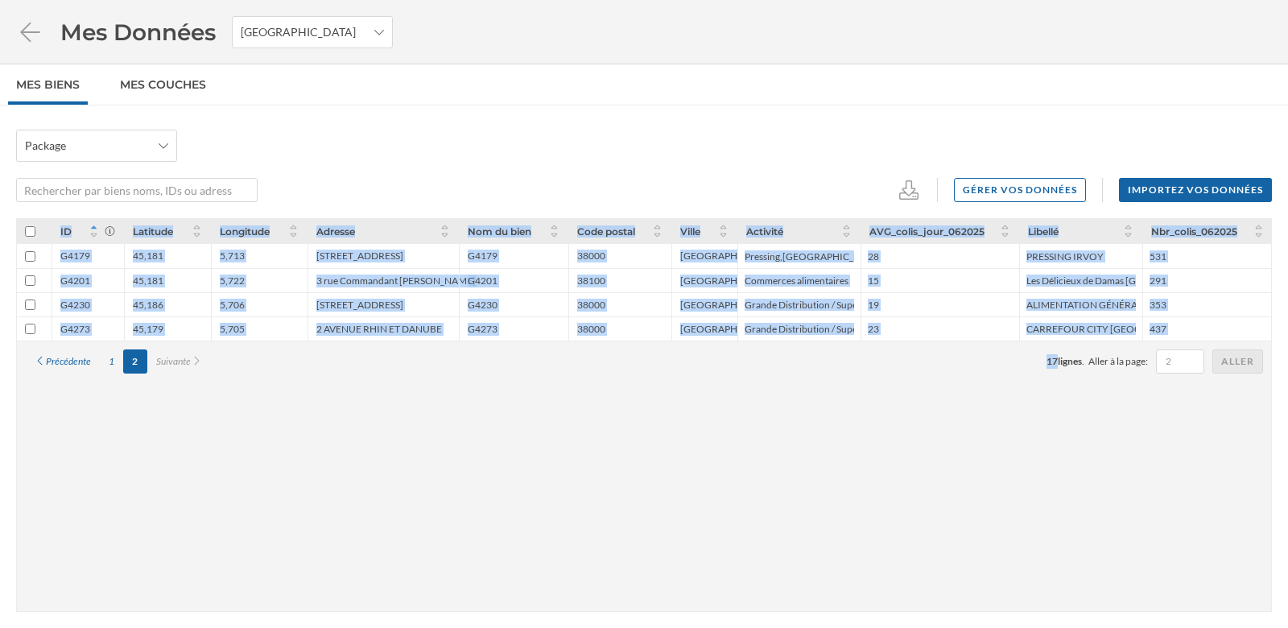
drag, startPoint x: 595, startPoint y: 166, endPoint x: 609, endPoint y: 399, distance: 233.1
click at [609, 398] on div "Package Gérer vos données Importez vos données ID Latitude Longitude Adresse No…" at bounding box center [644, 391] width 1288 height 523
click at [609, 399] on div "ID Latitude Longitude Adresse Nom du bien Code postal Ville Activité AVG_colis_…" at bounding box center [644, 415] width 1256 height 394
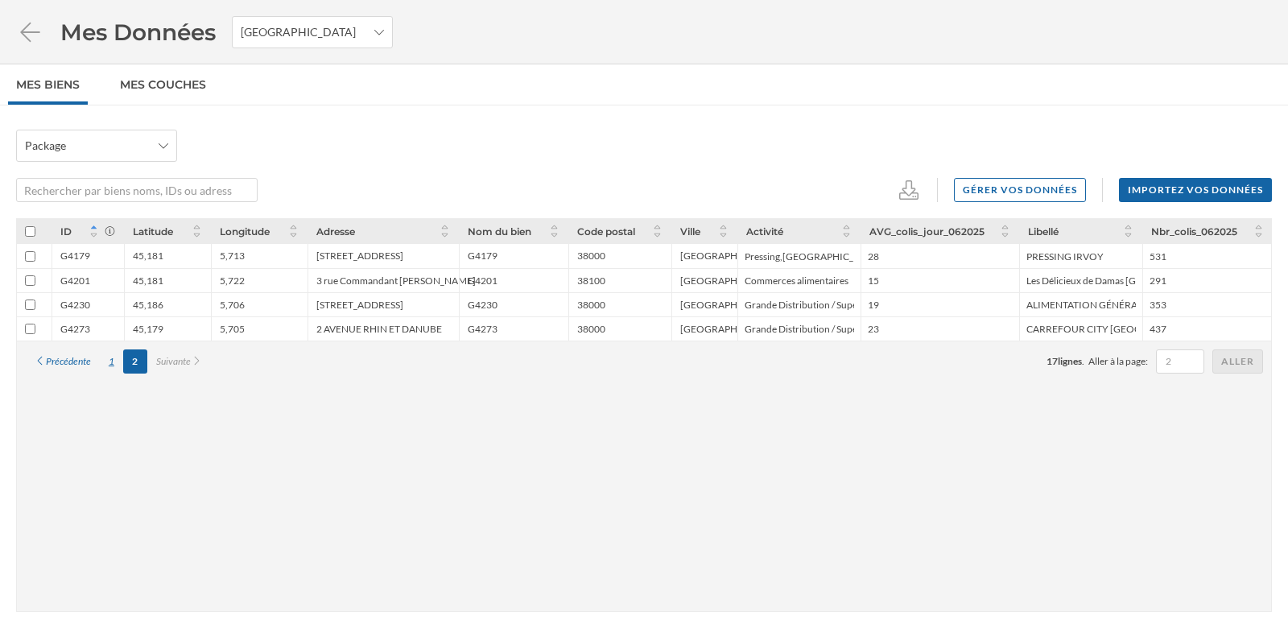
click at [113, 359] on div "1" at bounding box center [111, 361] width 23 height 24
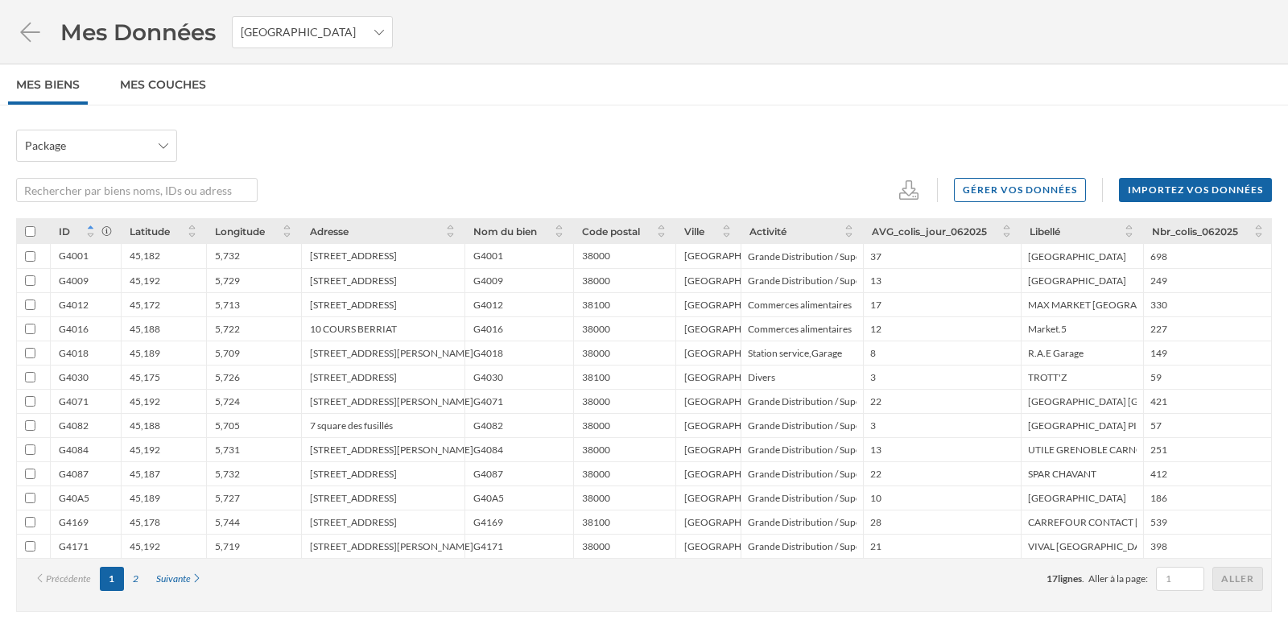
drag, startPoint x: 354, startPoint y: 93, endPoint x: 513, endPoint y: 575, distance: 507.7
click at [513, 575] on div "Mes Données [GEOGRAPHIC_DATA] Mes biens Mes Couches Package Gérer vos données I…" at bounding box center [644, 314] width 1288 height 628
click at [512, 590] on div "Précédente 1 2 Suivante 17 lignes . Aller à la page: Aller" at bounding box center [644, 578] width 1254 height 41
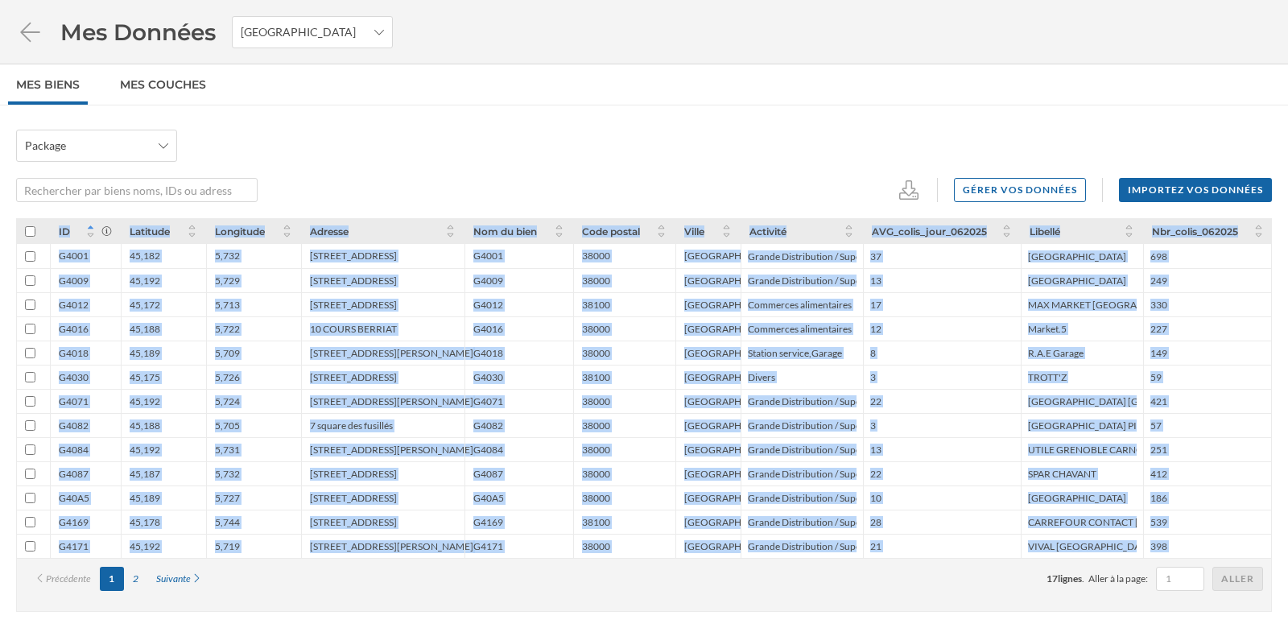
drag, startPoint x: 552, startPoint y: 188, endPoint x: 607, endPoint y: 610, distance: 426.2
click at [607, 610] on div "Package Gérer vos données Importez vos données ID Latitude Longitude Adresse No…" at bounding box center [644, 391] width 1288 height 523
click at [607, 611] on div "ID Latitude Longitude Adresse Nom du bien Code postal Ville Activité AVG_colis_…" at bounding box center [644, 415] width 1256 height 394
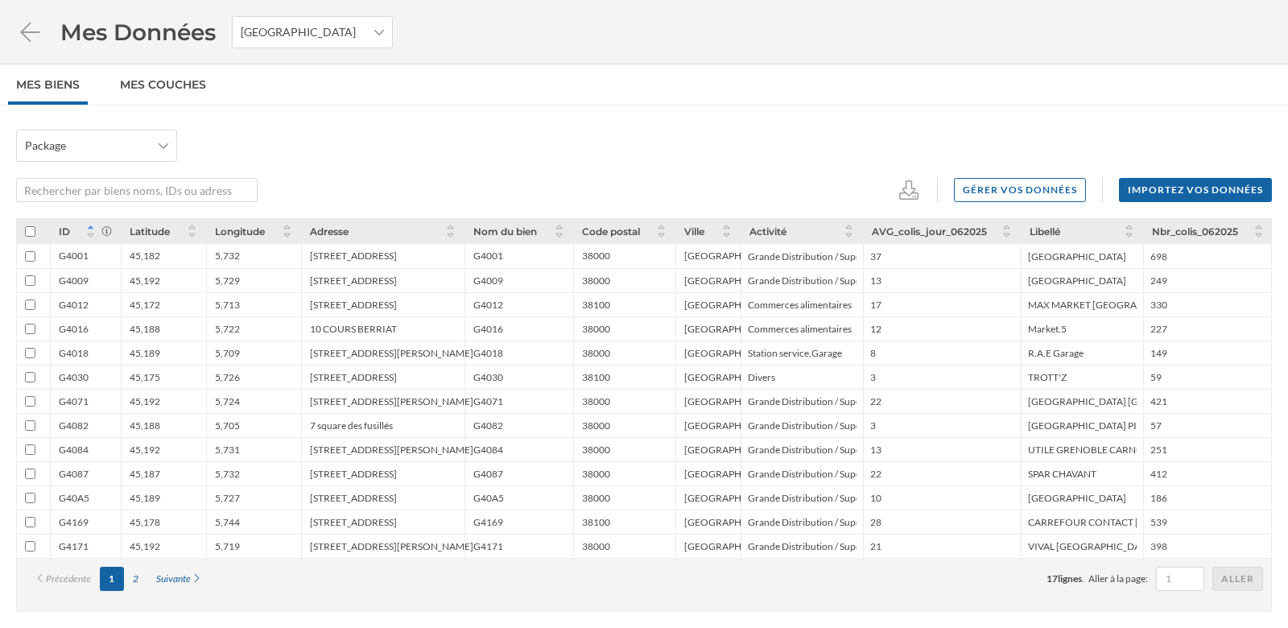
click at [607, 585] on div "Précédente 1 2 Suivante 17 lignes . Aller à la page: Aller" at bounding box center [644, 579] width 1238 height 24
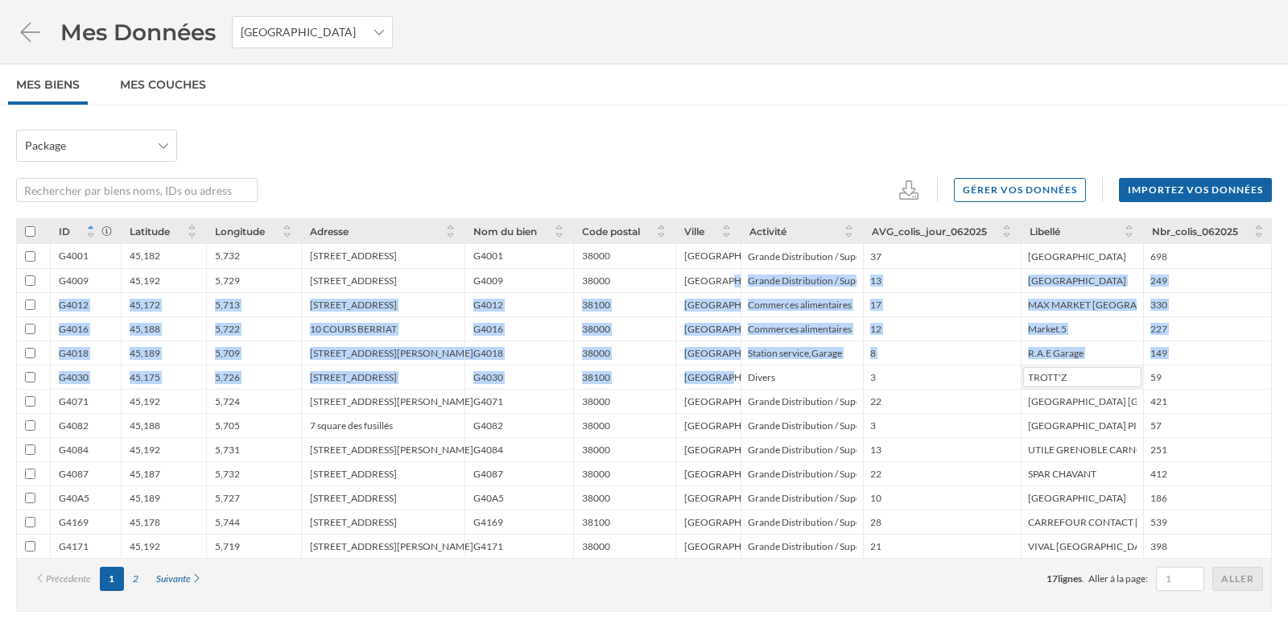
drag, startPoint x: 1051, startPoint y: 268, endPoint x: 1056, endPoint y: 367, distance: 99.1
click at [1056, 368] on div "G4001 45,182 5,732 [STREET_ADDRESS][GEOGRAPHIC_DATA] Distribution / Superette […" at bounding box center [645, 388] width 1256 height 339
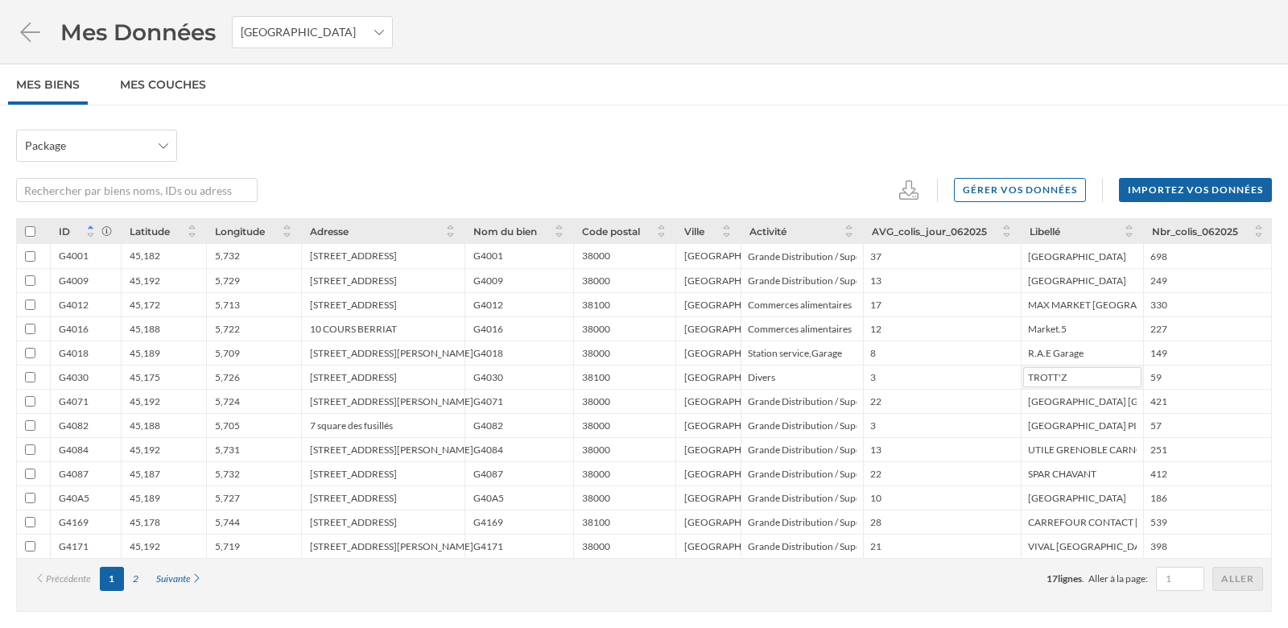
click at [1056, 367] on input "TROTT'Z" at bounding box center [1082, 377] width 118 height 20
click at [138, 580] on div "2" at bounding box center [135, 579] width 23 height 24
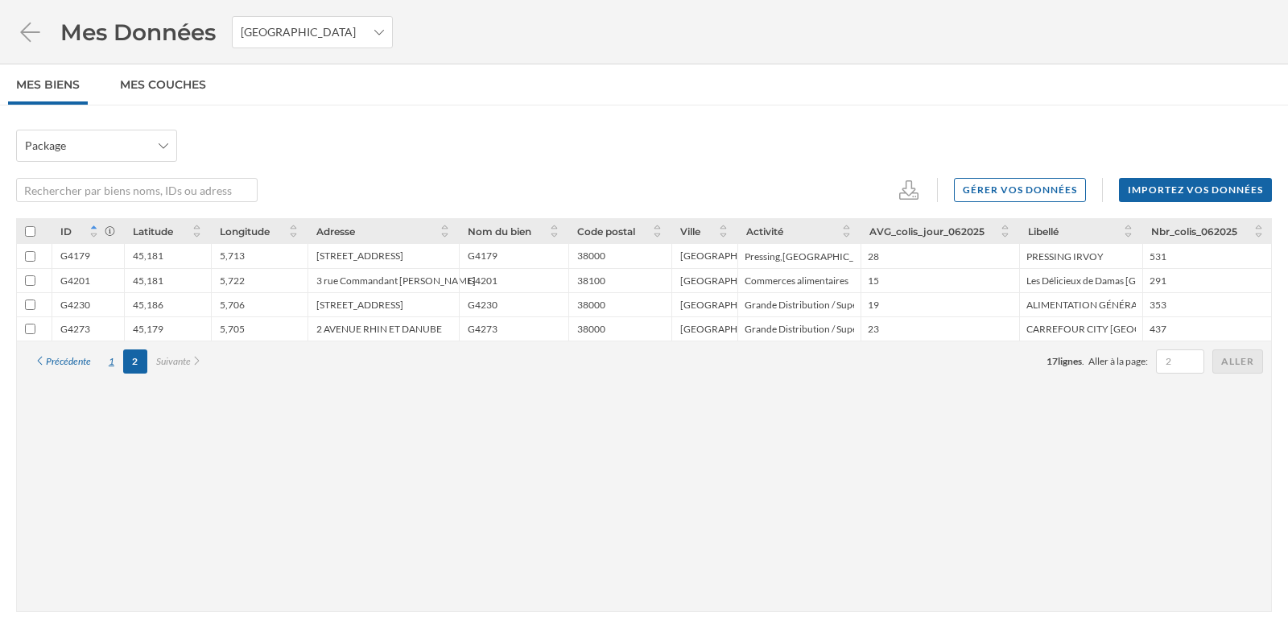
click at [112, 355] on div "1" at bounding box center [111, 361] width 23 height 24
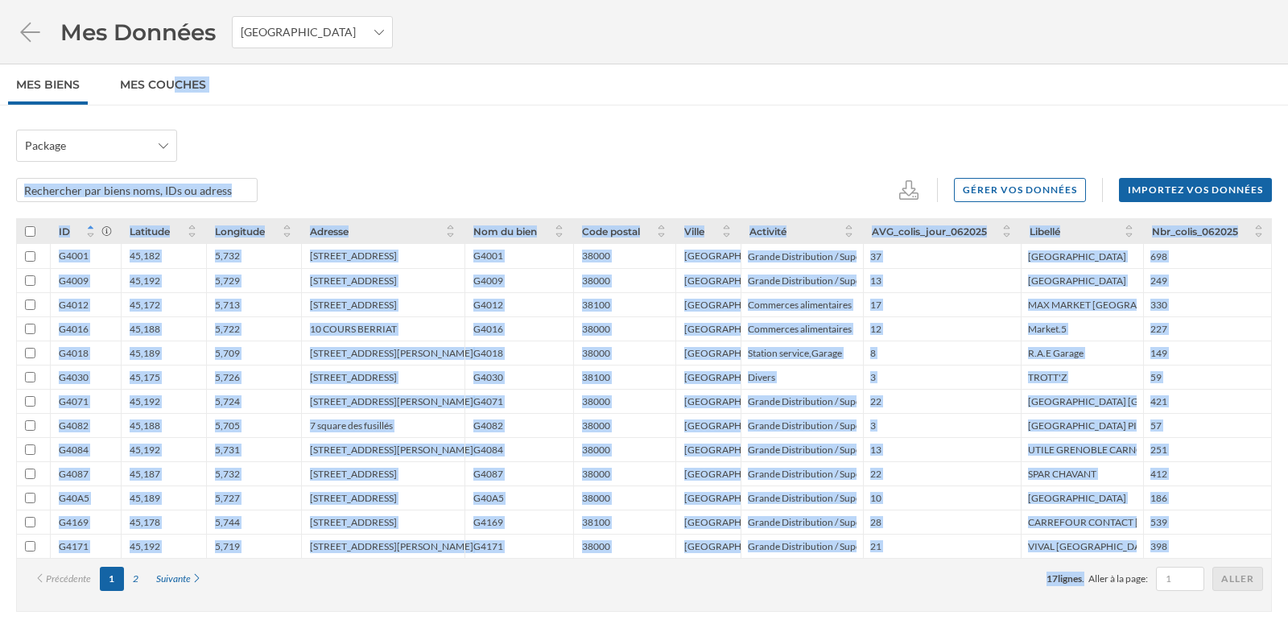
drag, startPoint x: 862, startPoint y: 68, endPoint x: 864, endPoint y: 585, distance: 516.9
click at [863, 585] on div "Mes Données [GEOGRAPHIC_DATA] Mes biens Mes Couches Package Gérer vos données I…" at bounding box center [644, 314] width 1288 height 628
click at [864, 585] on div "Précédente 1 2 Suivante 17 lignes . Aller à la page: Aller" at bounding box center [644, 579] width 1238 height 24
drag, startPoint x: 751, startPoint y: 151, endPoint x: 899, endPoint y: 579, distance: 453.0
click at [899, 579] on div "Package Gérer vos données Importez vos données ID Latitude Longitude Adresse No…" at bounding box center [644, 391] width 1288 height 523
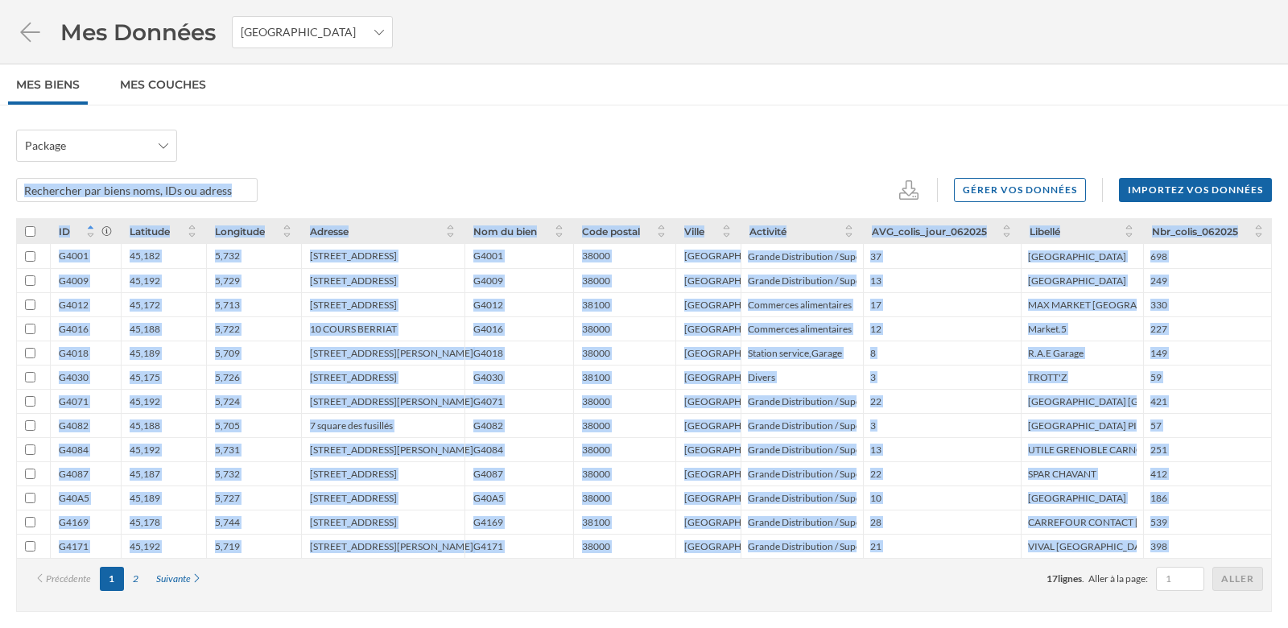
click at [899, 580] on div "Précédente 1 2 Suivante 17 lignes . Aller à la page: Aller" at bounding box center [644, 579] width 1238 height 24
drag, startPoint x: 791, startPoint y: 178, endPoint x: 919, endPoint y: 614, distance: 454.8
click at [919, 614] on div "Package Gérer vos données Importez vos données ID Latitude Longitude Adresse No…" at bounding box center [644, 391] width 1288 height 523
click at [919, 614] on div "ID Latitude Longitude Adresse Nom du bien Code postal Ville Activité AVG_colis_…" at bounding box center [644, 423] width 1256 height 410
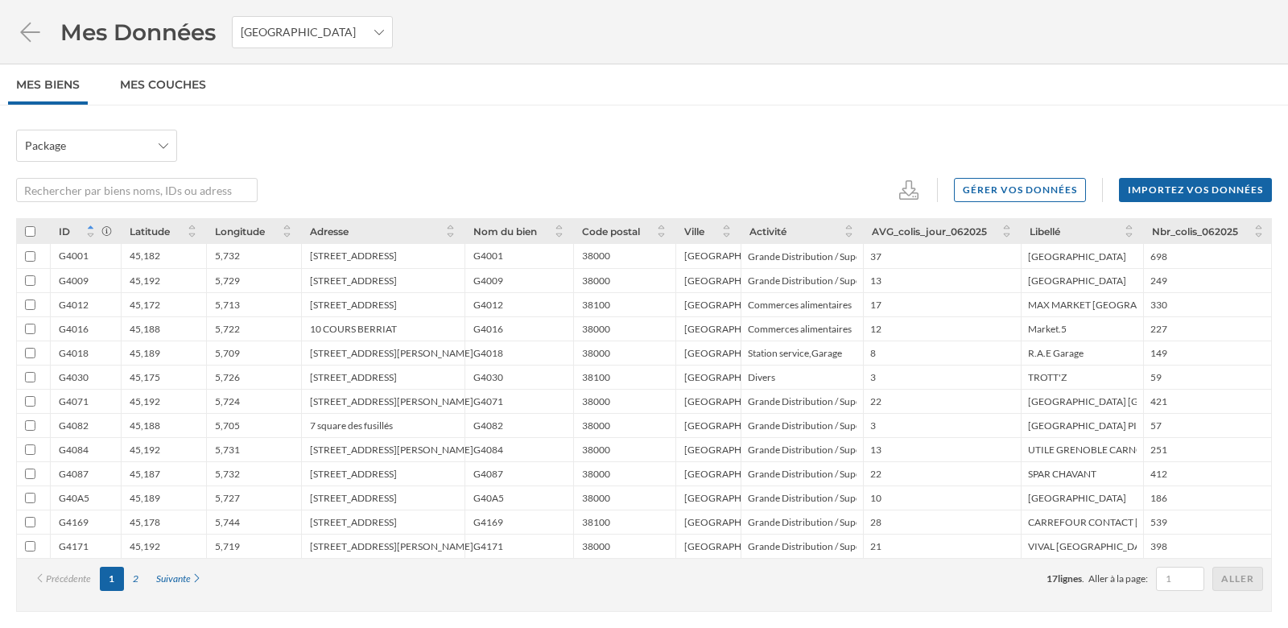
click at [827, 171] on div "Package Gérer vos données Importez vos données" at bounding box center [644, 166] width 1256 height 72
